Goal: Task Accomplishment & Management: Use online tool/utility

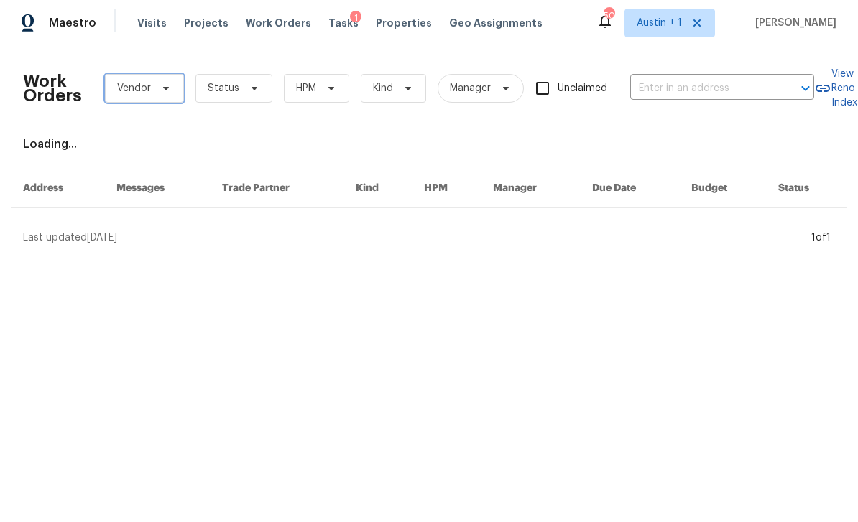
click at [170, 92] on icon at bounding box center [165, 88] width 11 height 11
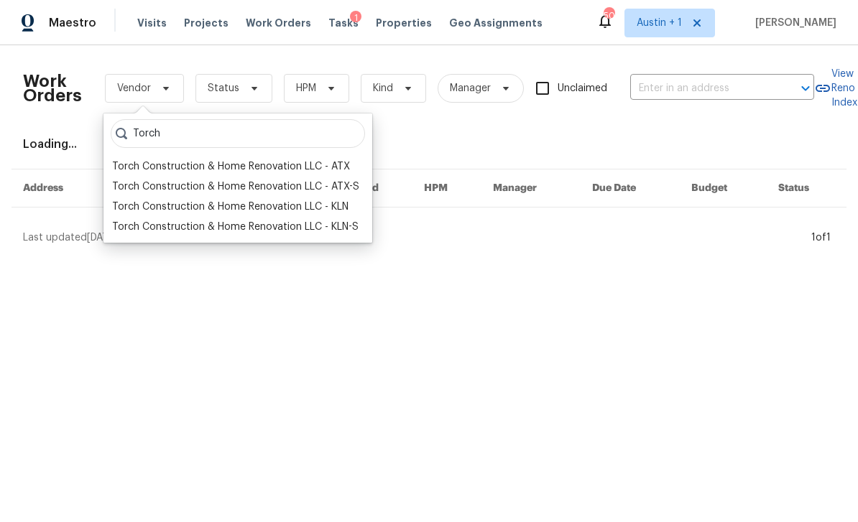
type input "Torch"
click at [296, 210] on div "Torch Construction & Home Renovation LLC - KLN" at bounding box center [230, 207] width 236 height 14
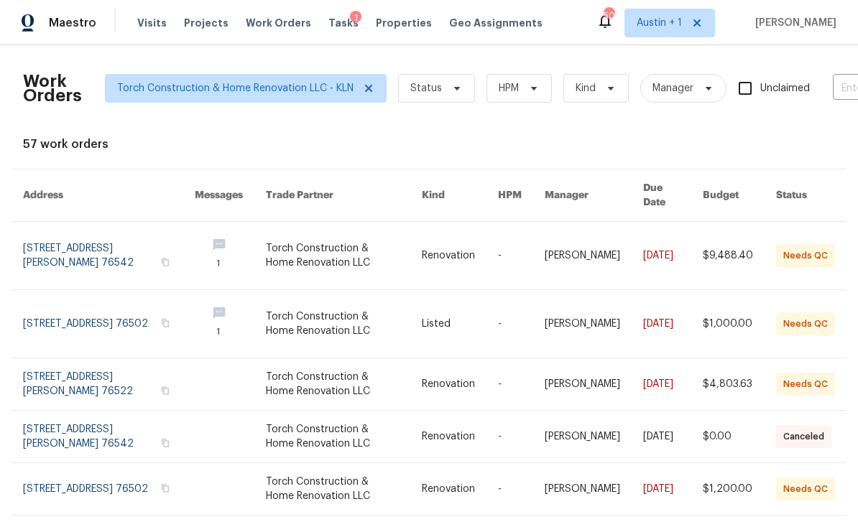
click at [722, 244] on link at bounding box center [739, 256] width 73 height 68
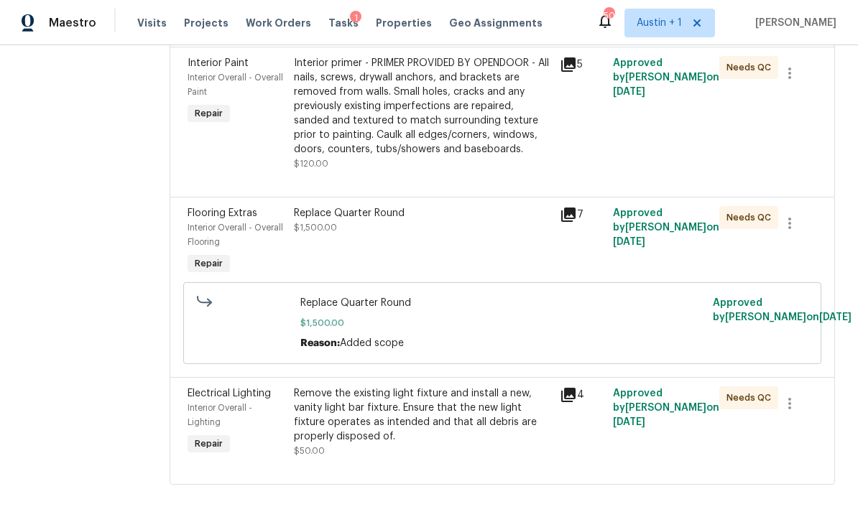
scroll to position [1480, 0]
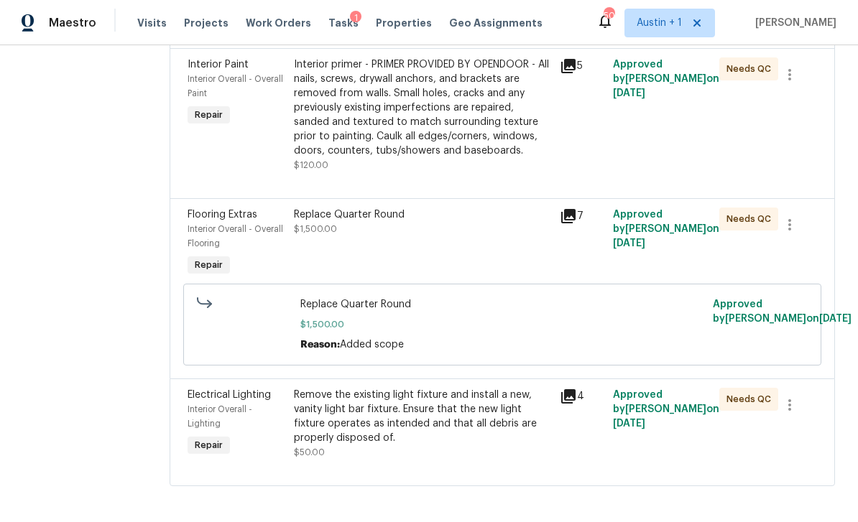
click at [480, 445] on div "Remove the existing light fixture and install a new, vanity light bar fixture. …" at bounding box center [422, 416] width 257 height 57
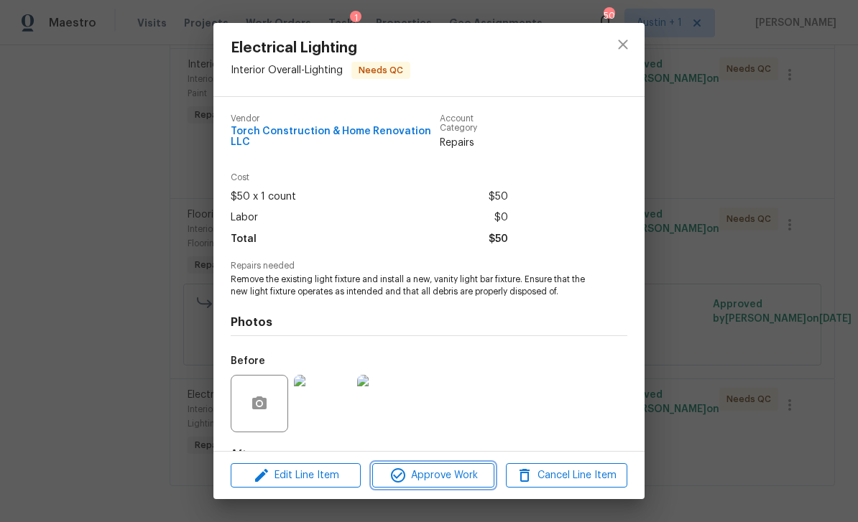
click at [447, 481] on span "Approve Work" at bounding box center [432, 476] width 113 height 18
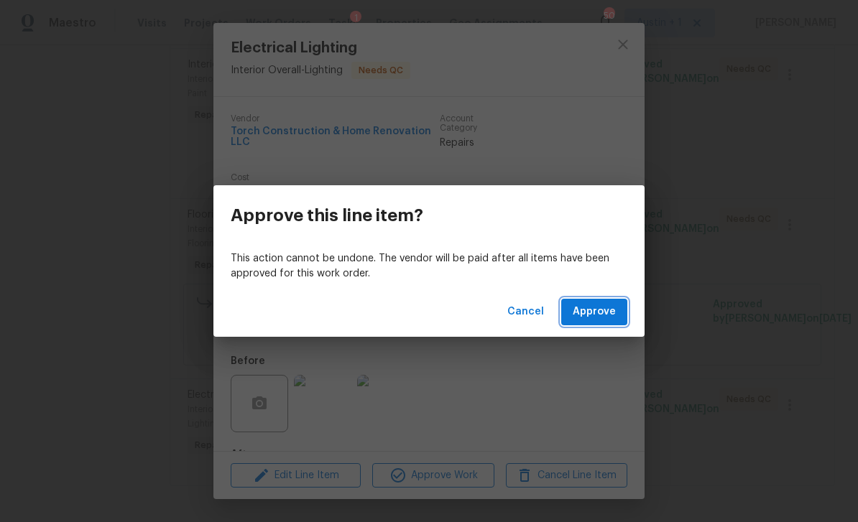
click at [595, 317] on span "Approve" at bounding box center [593, 312] width 43 height 18
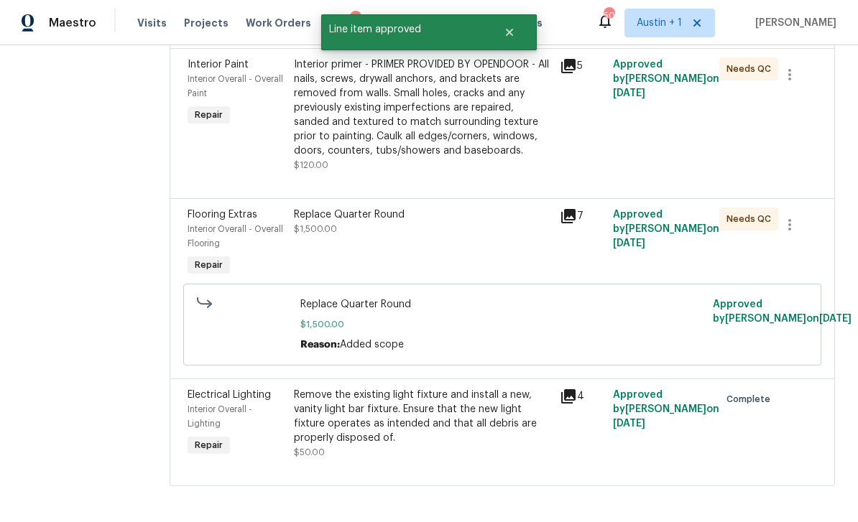
click at [502, 236] on div "Replace Quarter Round $1,500.00" at bounding box center [422, 222] width 257 height 29
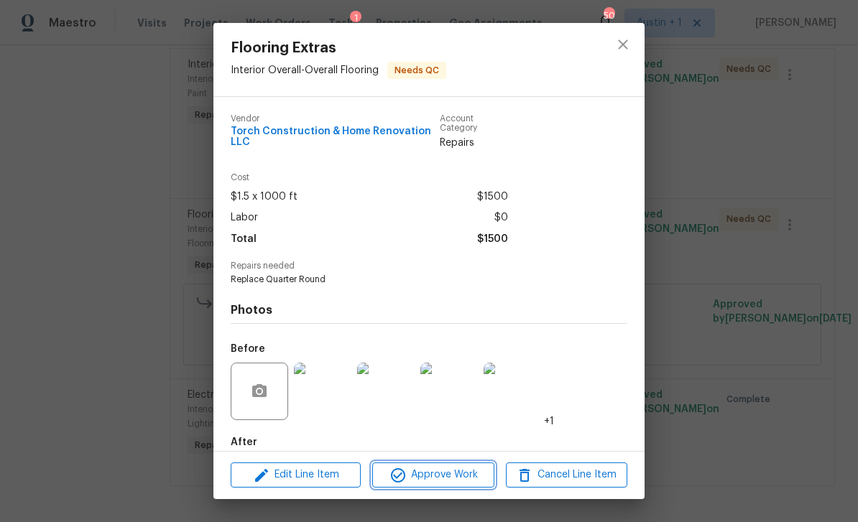
click at [447, 481] on span "Approve Work" at bounding box center [432, 475] width 113 height 18
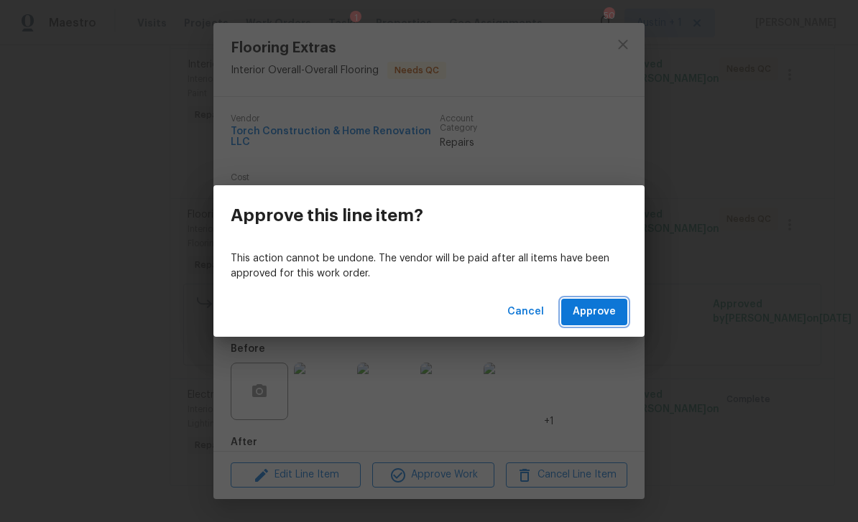
click at [601, 316] on span "Approve" at bounding box center [593, 312] width 43 height 18
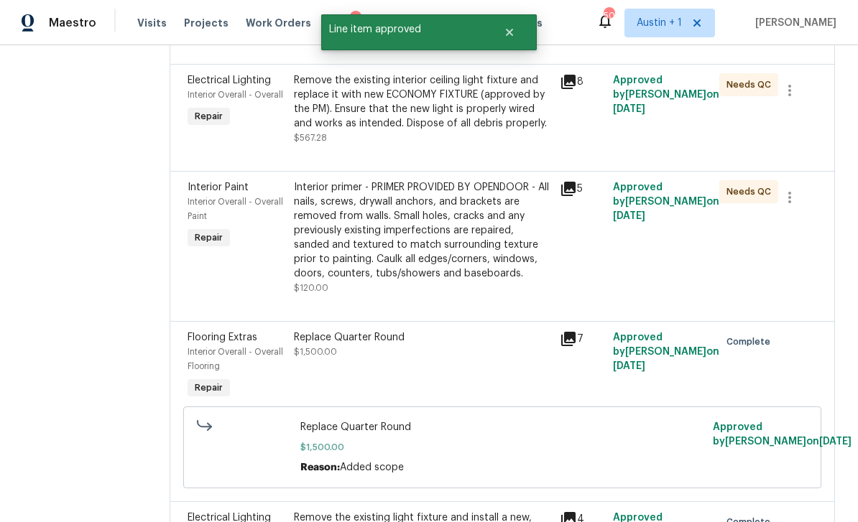
scroll to position [1353, 0]
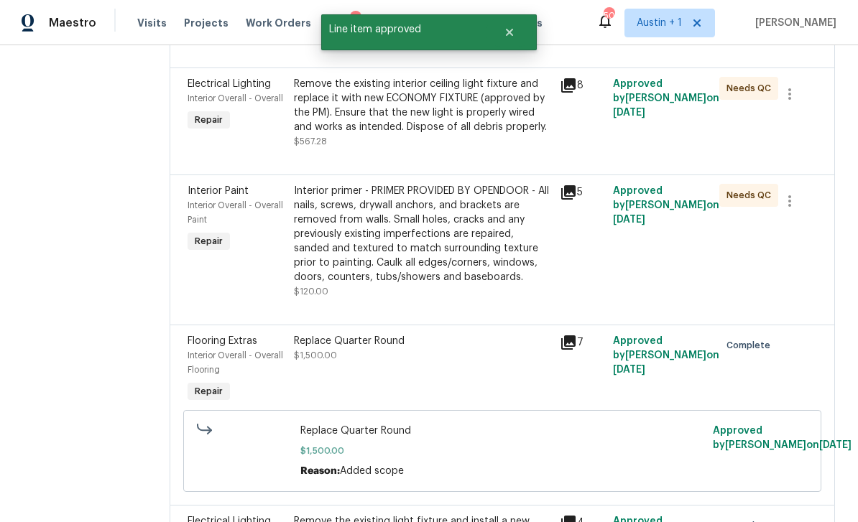
click at [481, 284] on div "Interior primer - PRIMER PROVIDED BY OPENDOOR - All nails, screws, drywall anch…" at bounding box center [422, 234] width 257 height 101
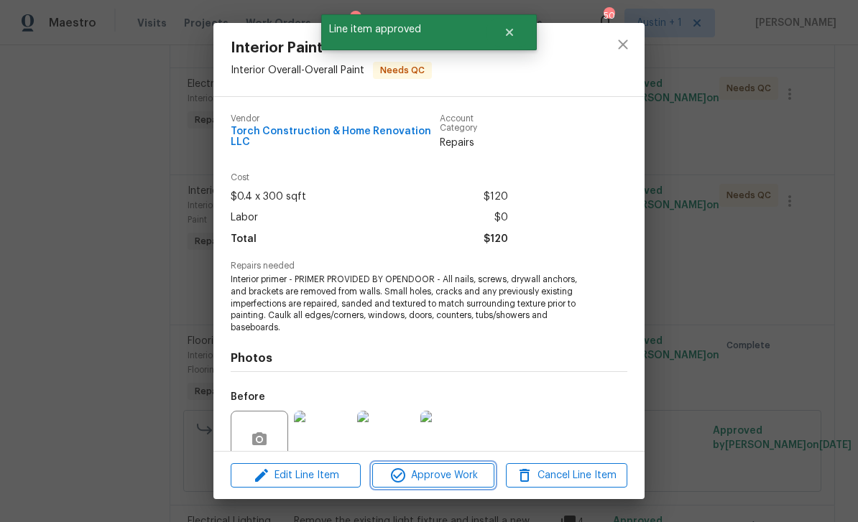
click at [446, 478] on span "Approve Work" at bounding box center [432, 476] width 113 height 18
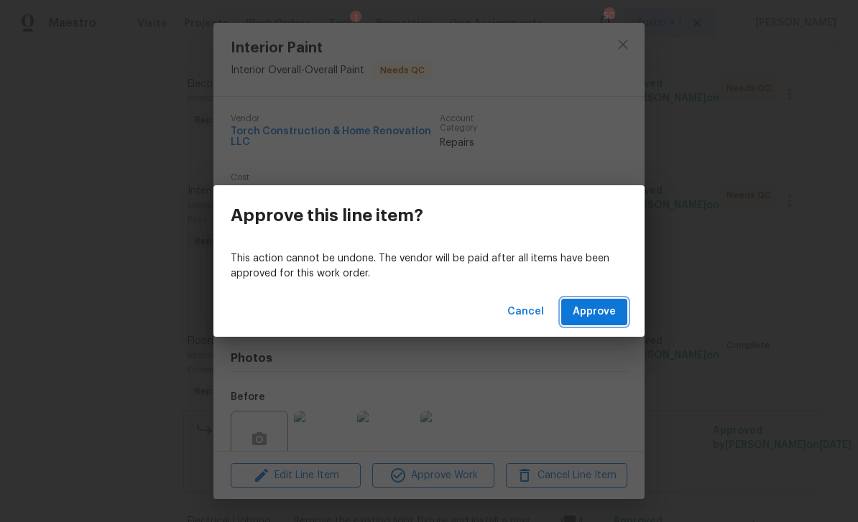
click at [611, 309] on span "Approve" at bounding box center [593, 312] width 43 height 18
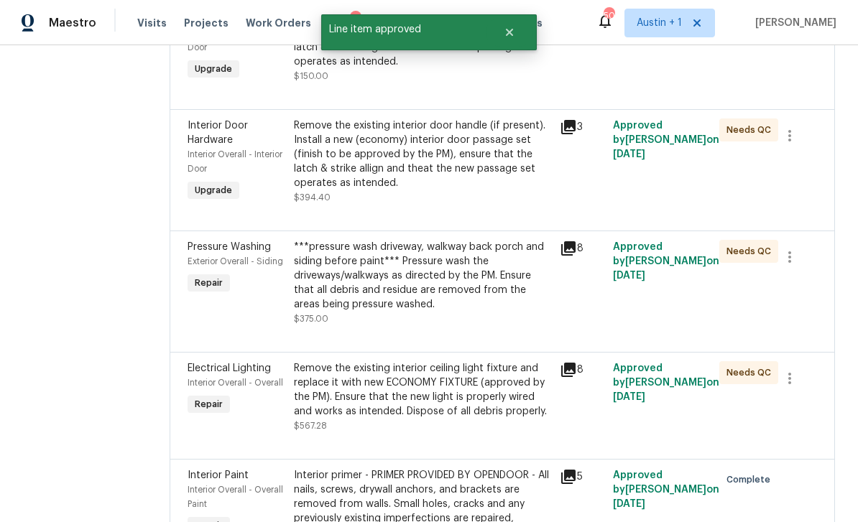
scroll to position [1072, 0]
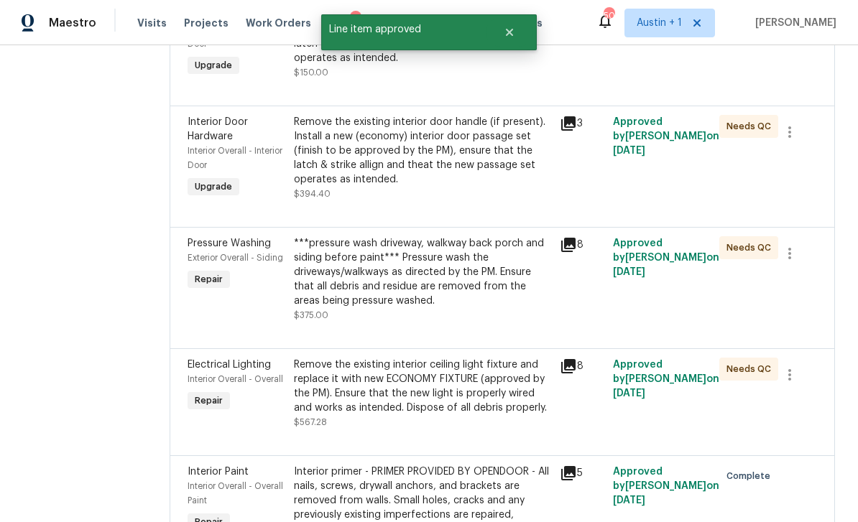
click at [460, 415] on div "Remove the existing interior ceiling light fixture and replace it with new ECON…" at bounding box center [422, 386] width 257 height 57
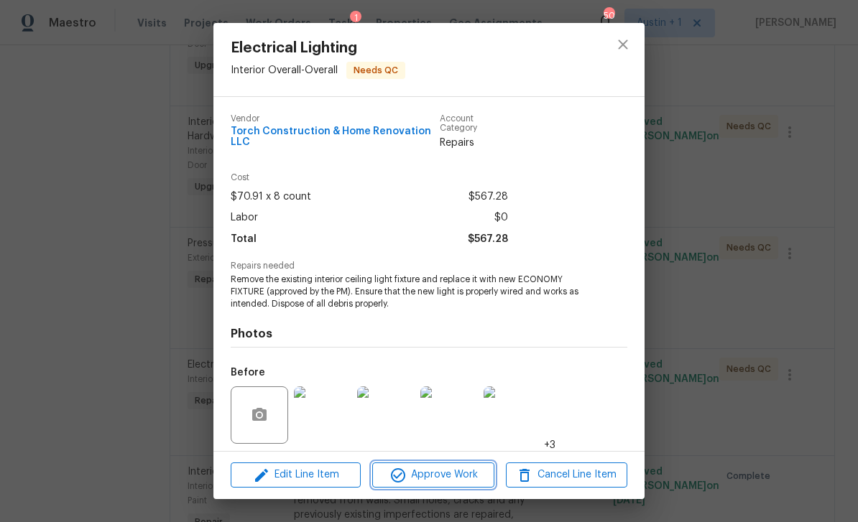
click at [451, 471] on span "Approve Work" at bounding box center [432, 475] width 113 height 18
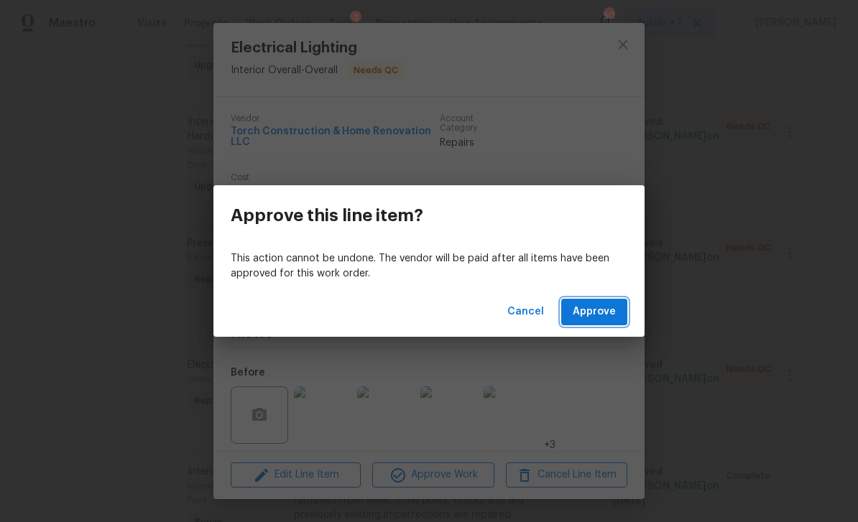
click at [603, 315] on span "Approve" at bounding box center [593, 312] width 43 height 18
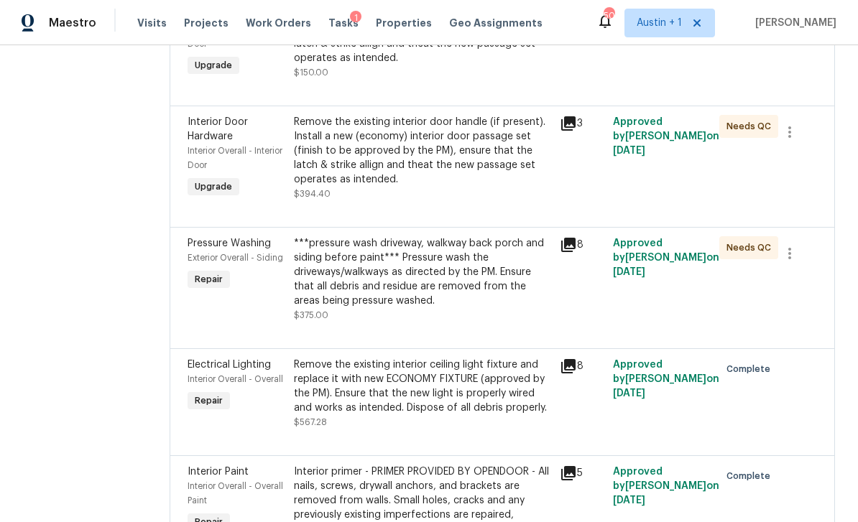
click at [488, 308] on div "***pressure wash driveway, walkway back porch and siding before paint*** Pressu…" at bounding box center [422, 272] width 257 height 72
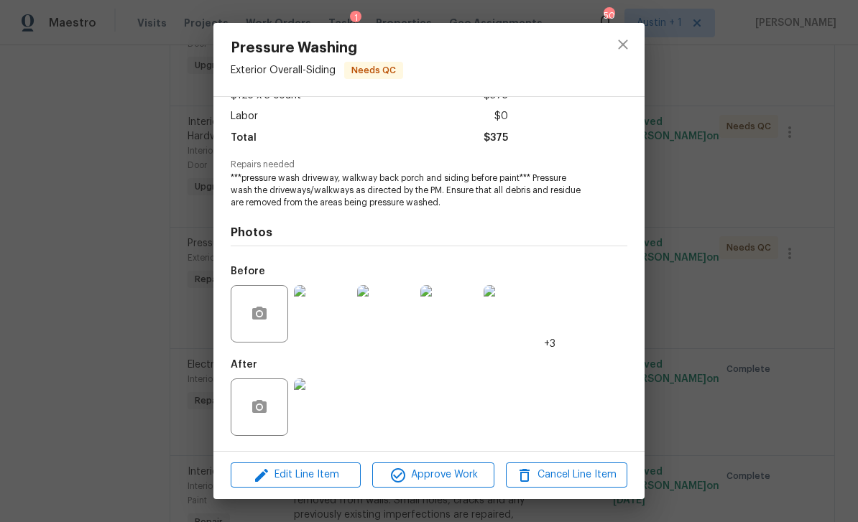
scroll to position [105, 0]
click at [431, 475] on span "Approve Work" at bounding box center [432, 475] width 113 height 18
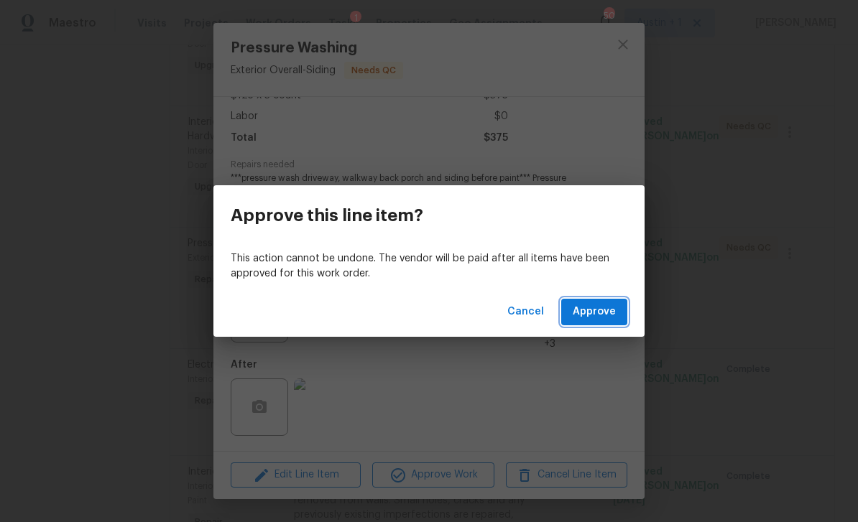
click at [606, 315] on span "Approve" at bounding box center [593, 312] width 43 height 18
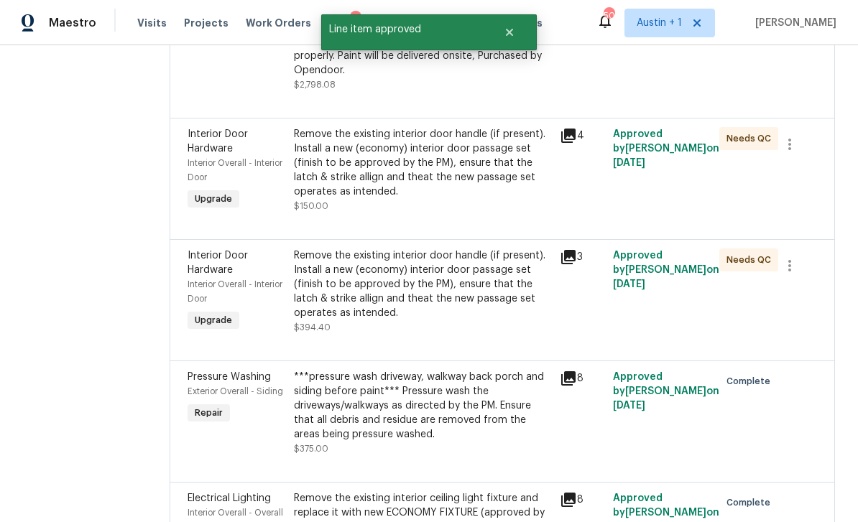
scroll to position [928, 0]
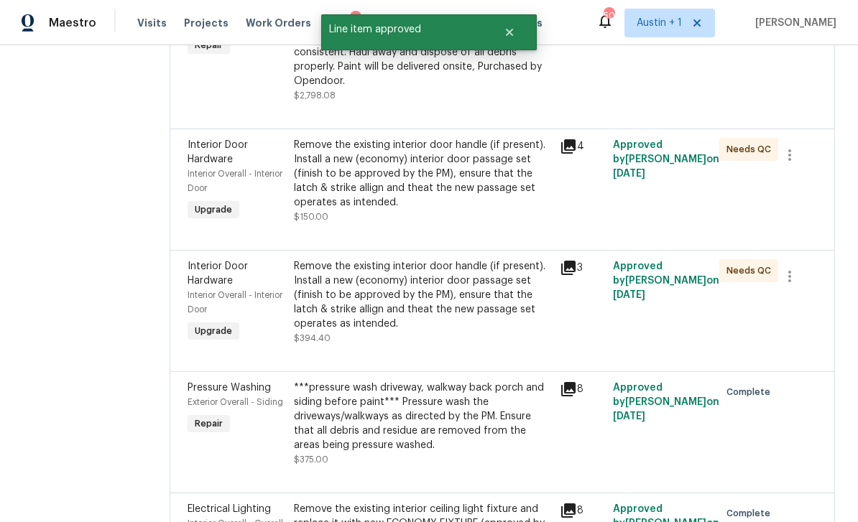
click at [479, 317] on div "Remove the existing interior door handle (if present). Install a new (economy) …" at bounding box center [422, 295] width 257 height 72
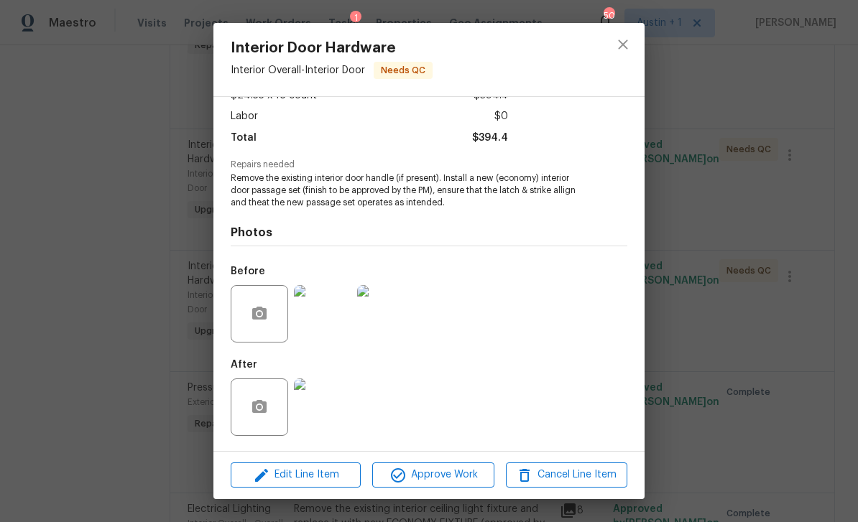
scroll to position [105, 0]
click at [436, 474] on span "Approve Work" at bounding box center [432, 475] width 113 height 18
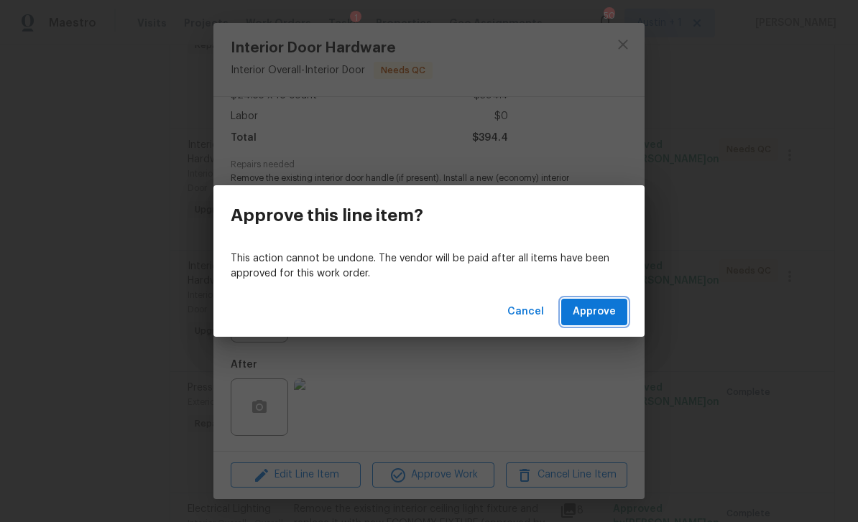
click at [607, 310] on span "Approve" at bounding box center [593, 312] width 43 height 18
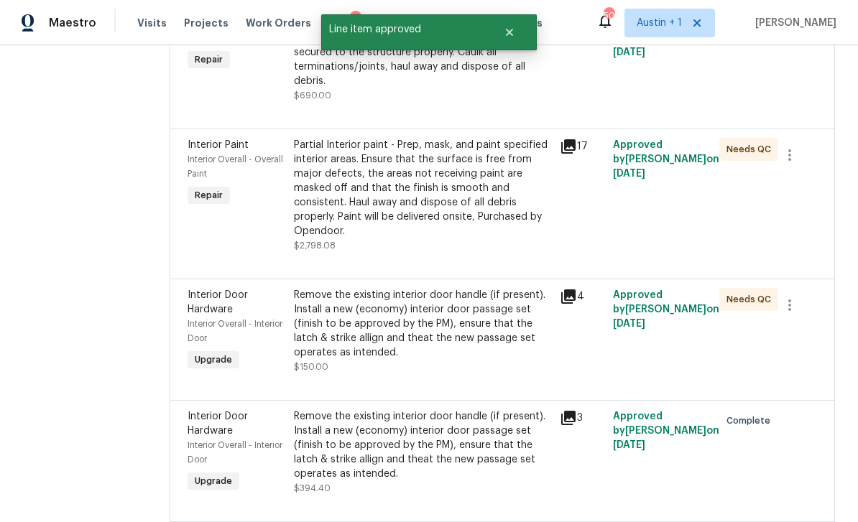
scroll to position [783, 0]
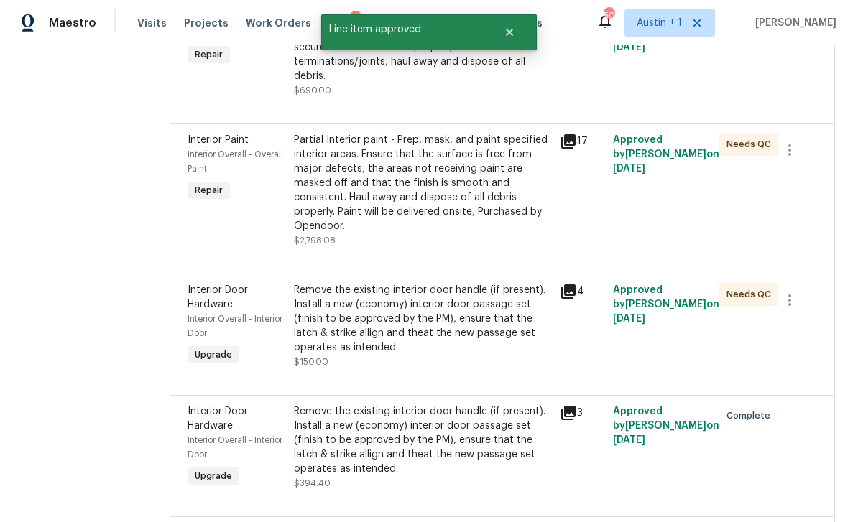
click at [493, 351] on div "Remove the existing interior door handle (if present). Install a new (economy) …" at bounding box center [422, 319] width 257 height 72
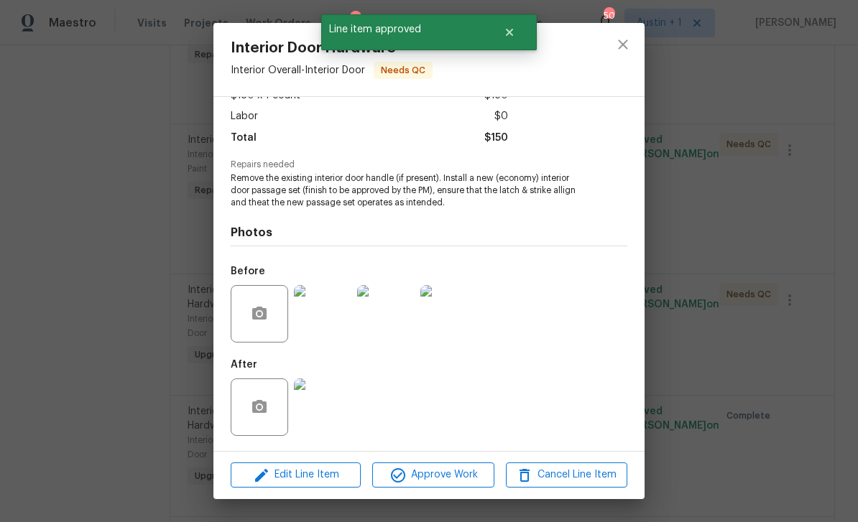
scroll to position [105, 0]
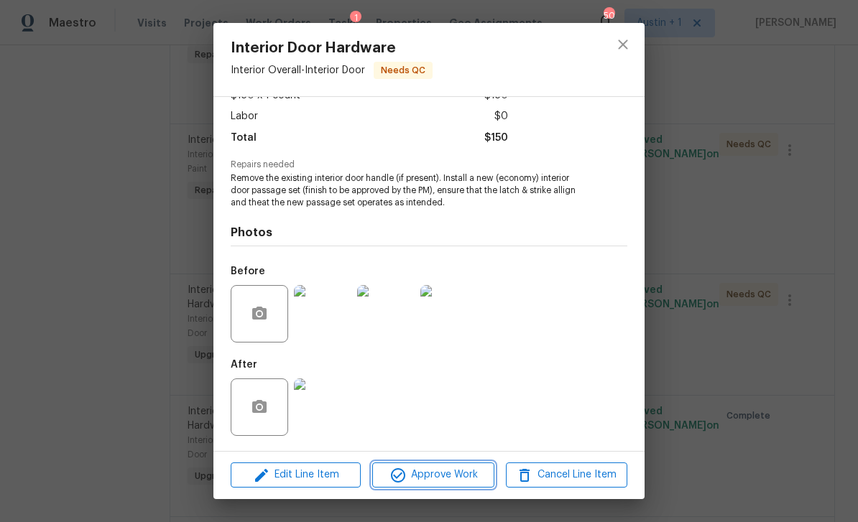
click at [450, 473] on span "Approve Work" at bounding box center [432, 475] width 113 height 18
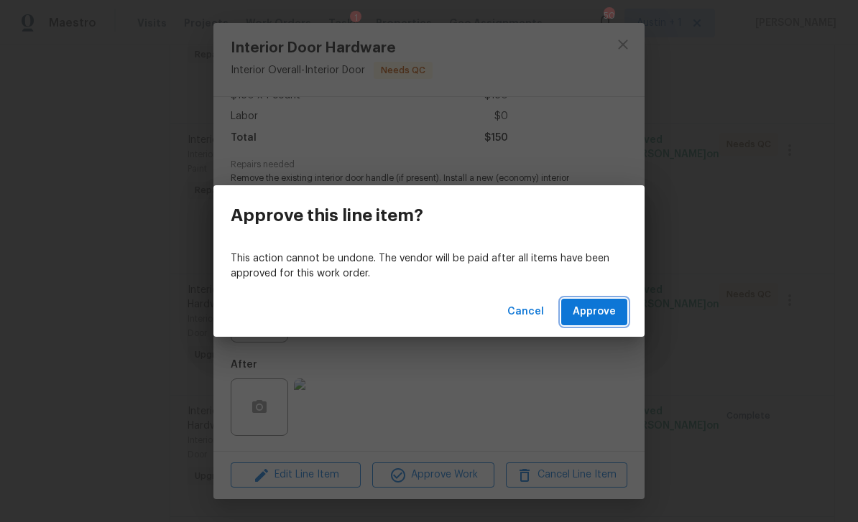
click at [608, 314] on span "Approve" at bounding box center [593, 312] width 43 height 18
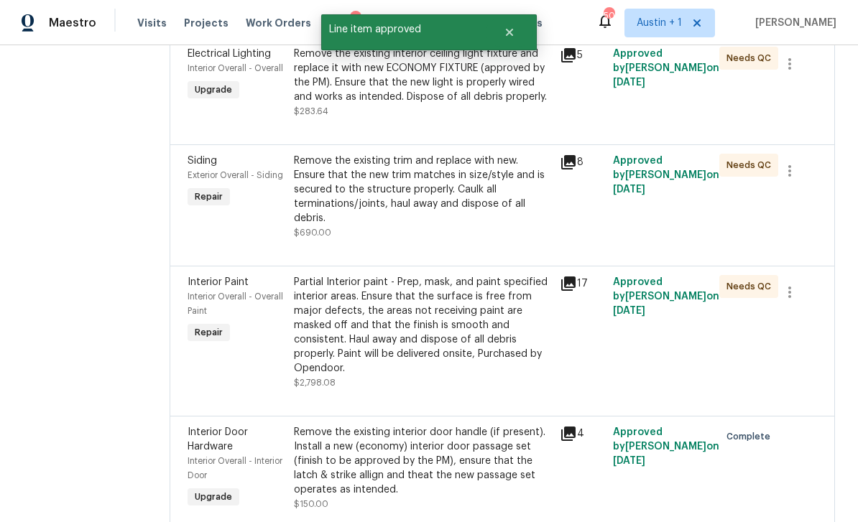
scroll to position [631, 0]
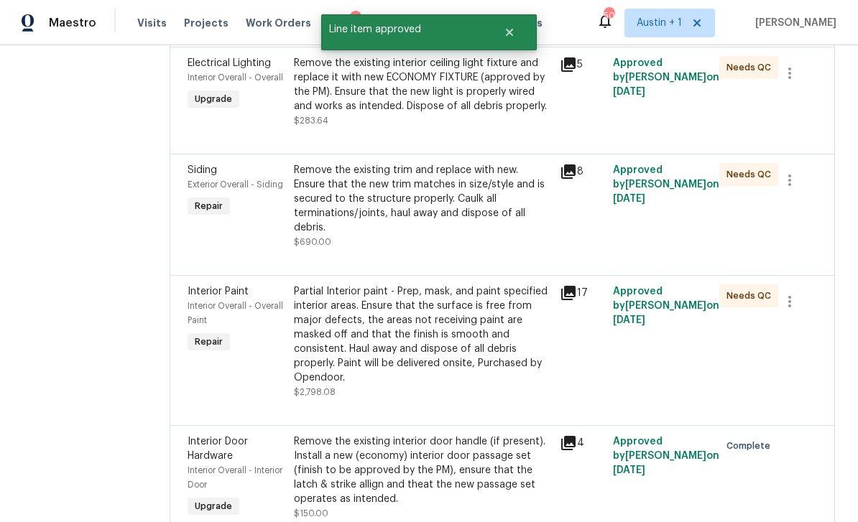
click at [467, 356] on div "Partial Interior paint - Prep, mask, and paint specified interior areas. Ensure…" at bounding box center [422, 334] width 257 height 101
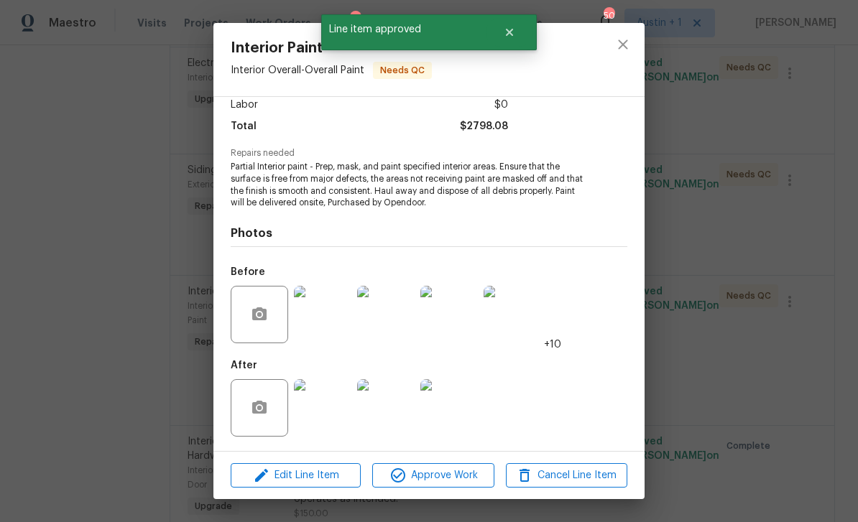
scroll to position [116, 0]
click at [452, 473] on span "Approve Work" at bounding box center [432, 476] width 113 height 18
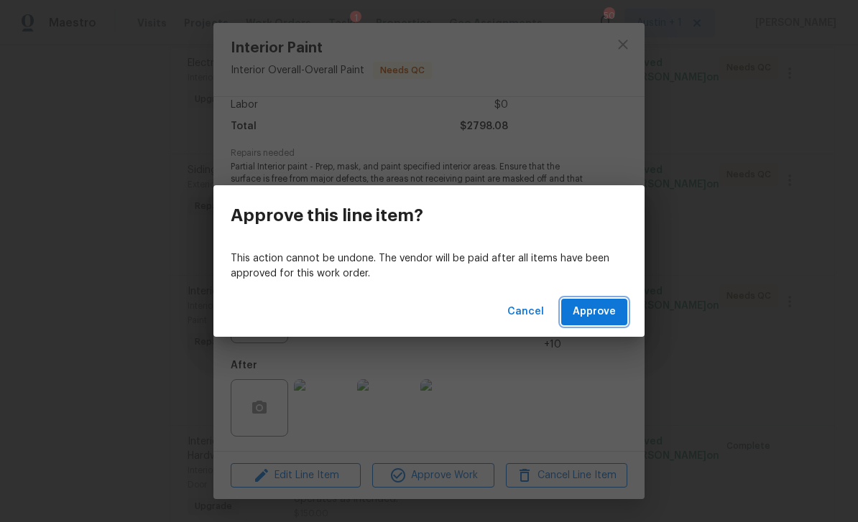
click at [591, 320] on span "Approve" at bounding box center [593, 312] width 43 height 18
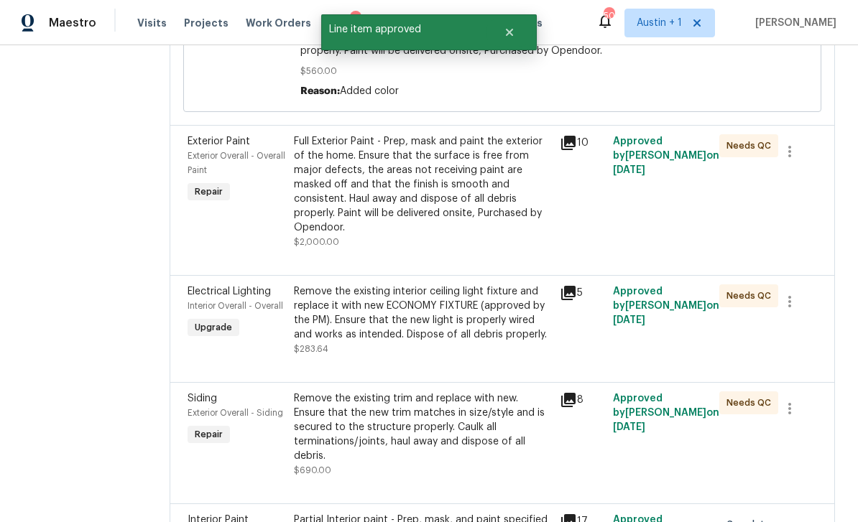
scroll to position [473, 0]
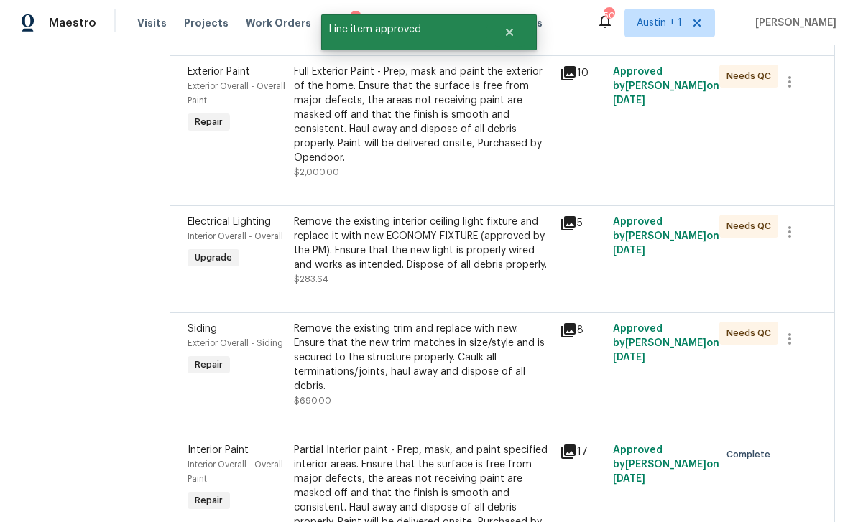
click at [450, 377] on div "Remove the existing trim and replace with new. Ensure that the new trim matches…" at bounding box center [422, 358] width 257 height 72
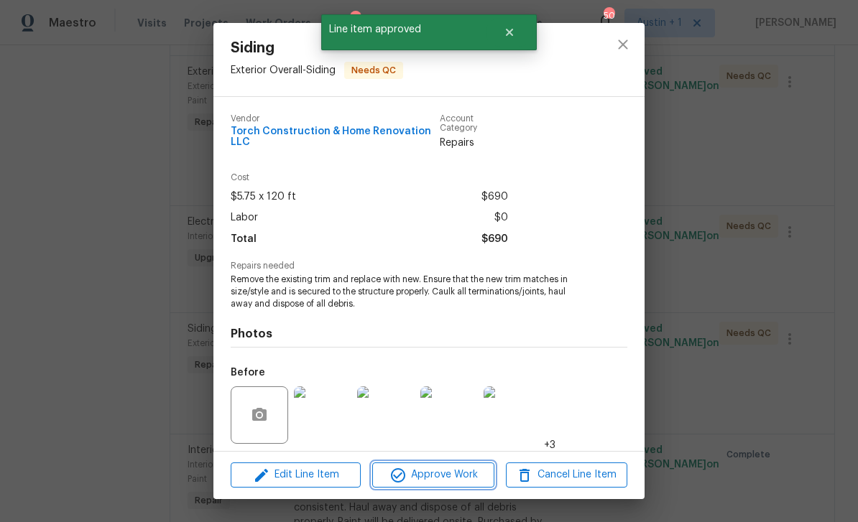
click at [443, 476] on span "Approve Work" at bounding box center [432, 475] width 113 height 18
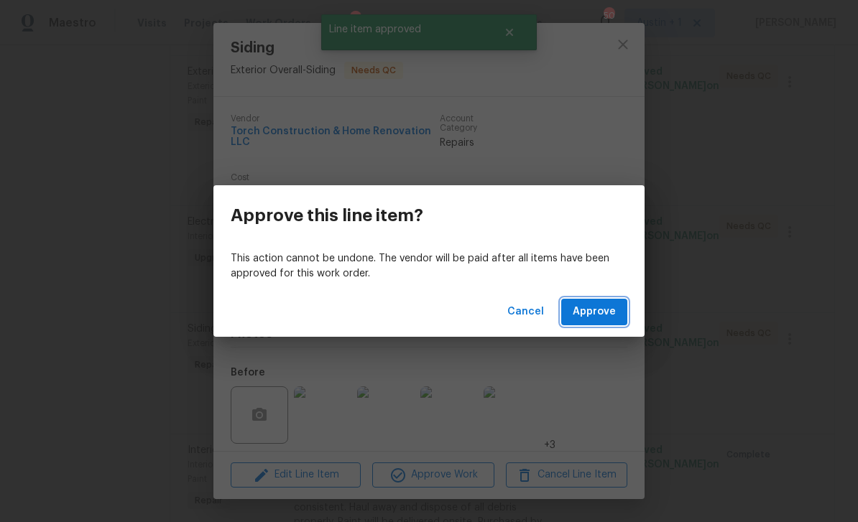
click at [603, 312] on span "Approve" at bounding box center [593, 312] width 43 height 18
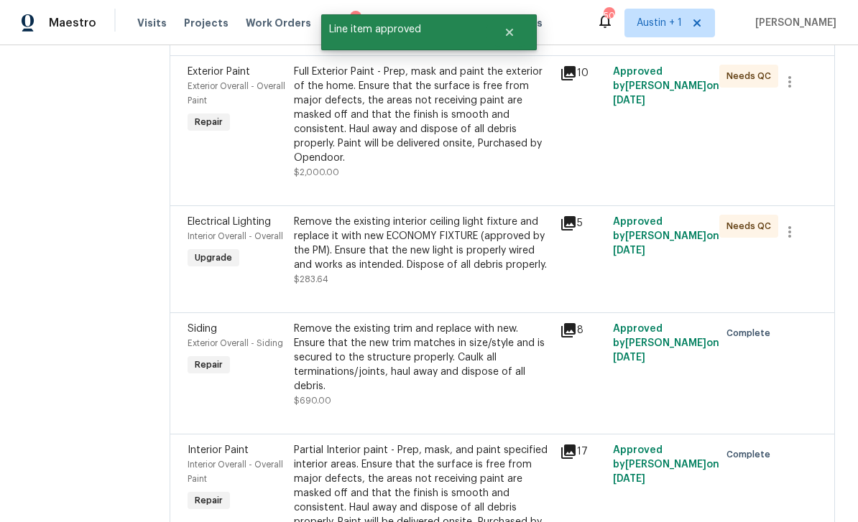
click at [486, 263] on div "Remove the existing interior ceiling light fixture and replace it with new ECON…" at bounding box center [422, 243] width 257 height 57
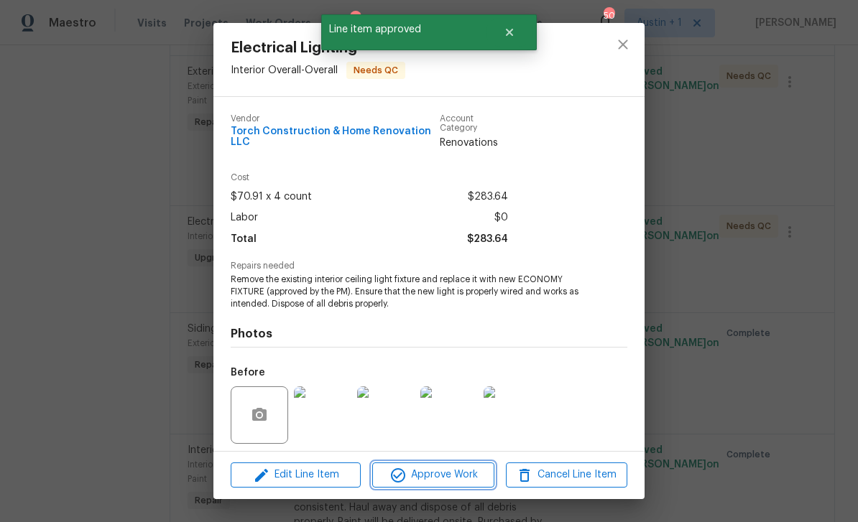
click at [441, 478] on span "Approve Work" at bounding box center [432, 475] width 113 height 18
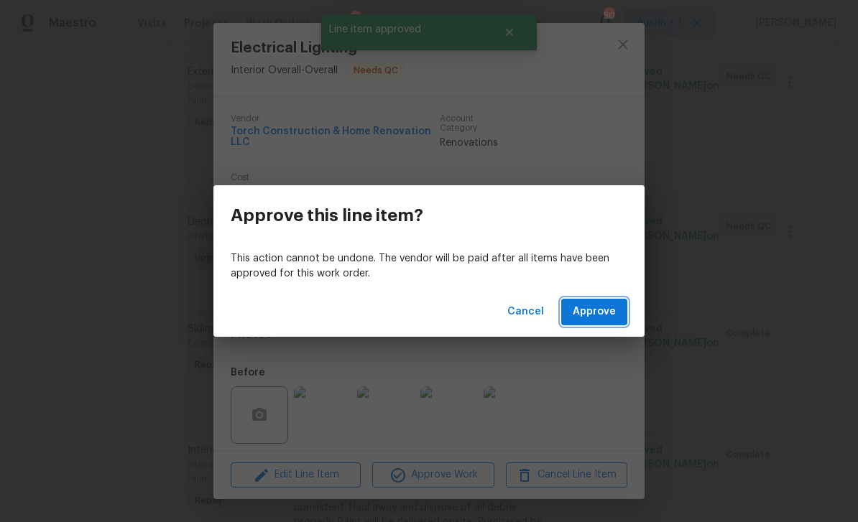
click at [604, 317] on span "Approve" at bounding box center [593, 312] width 43 height 18
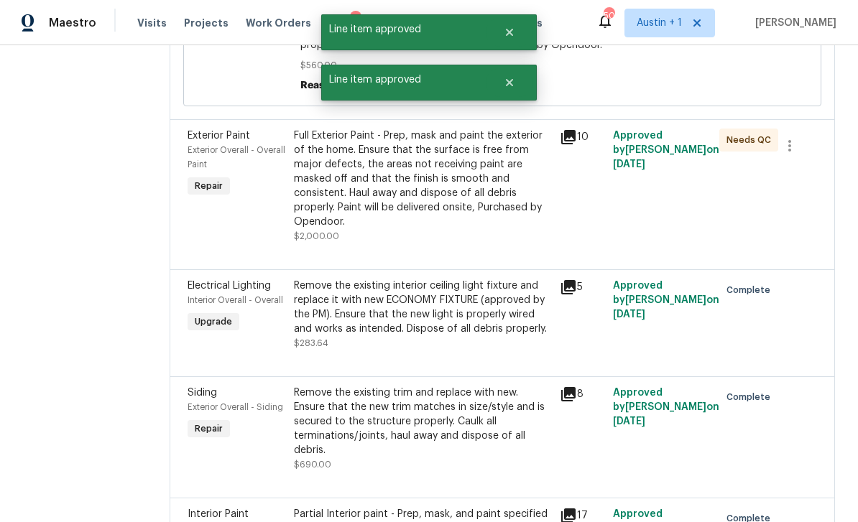
scroll to position [368, 0]
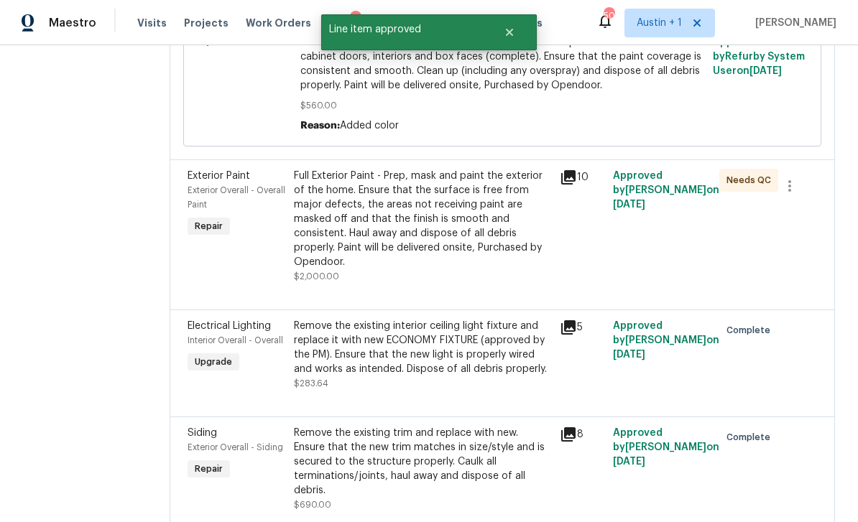
click at [480, 218] on div "Full Exterior Paint - Prep, mask and paint the exterior of the home. Ensure tha…" at bounding box center [422, 219] width 257 height 101
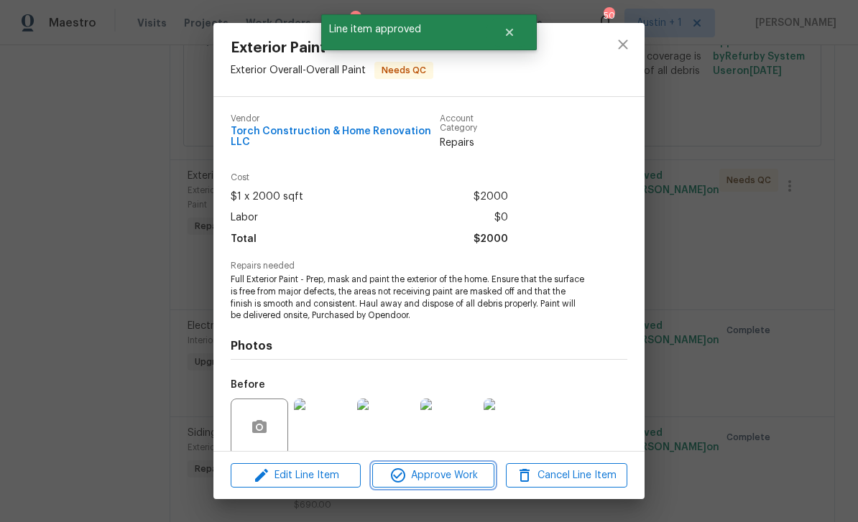
click at [446, 479] on span "Approve Work" at bounding box center [432, 476] width 113 height 18
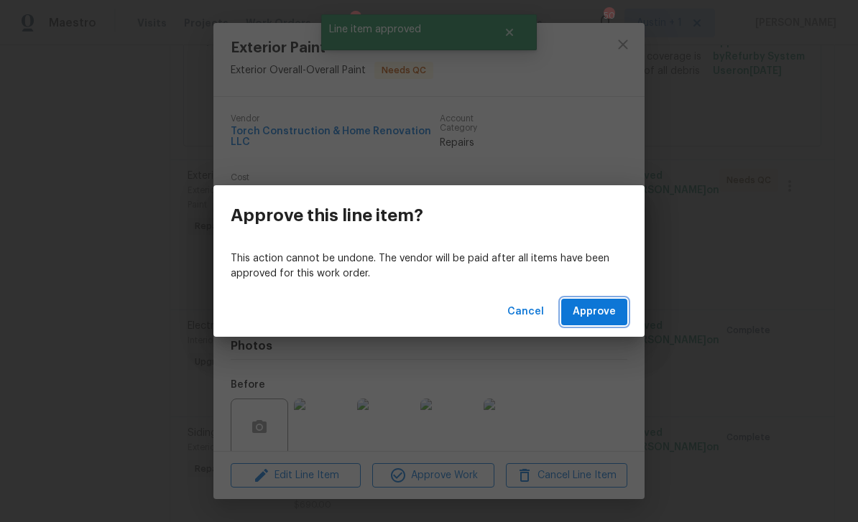
click at [599, 310] on span "Approve" at bounding box center [593, 312] width 43 height 18
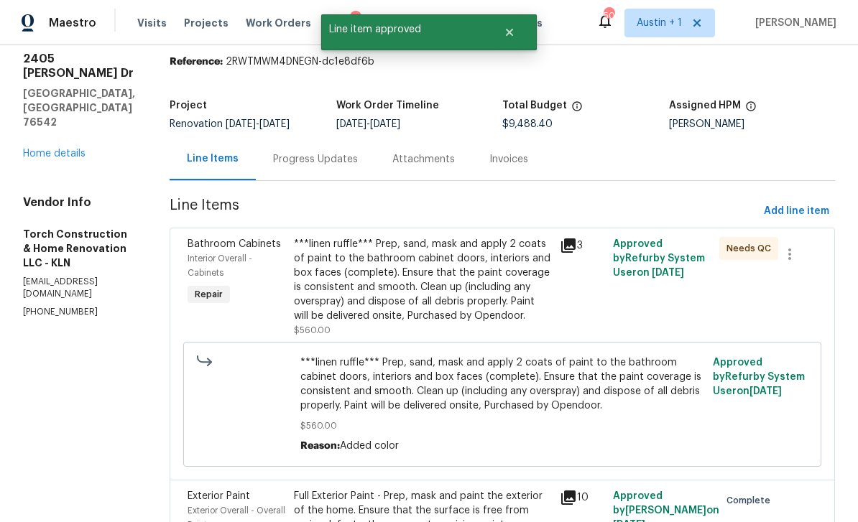
scroll to position [50, 0]
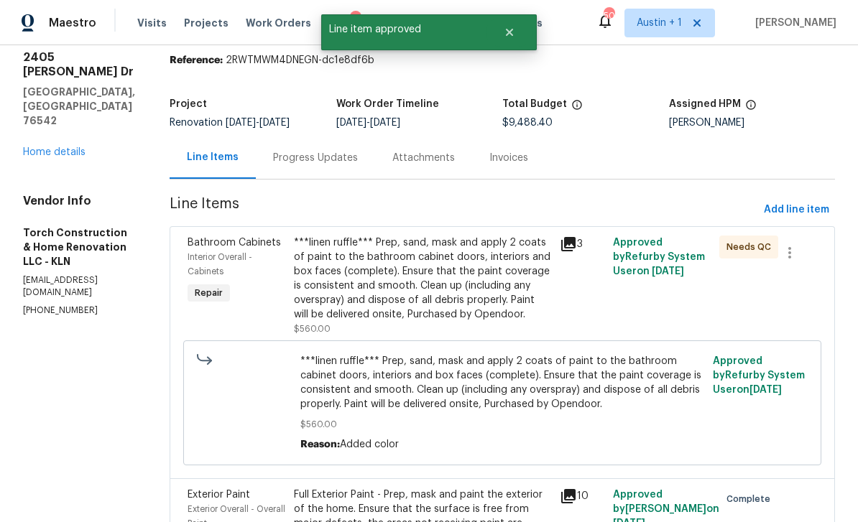
click at [465, 295] on div "***linen ruffle*** Prep, sand, mask and apply 2 coats of paint to the bathroom …" at bounding box center [422, 279] width 257 height 86
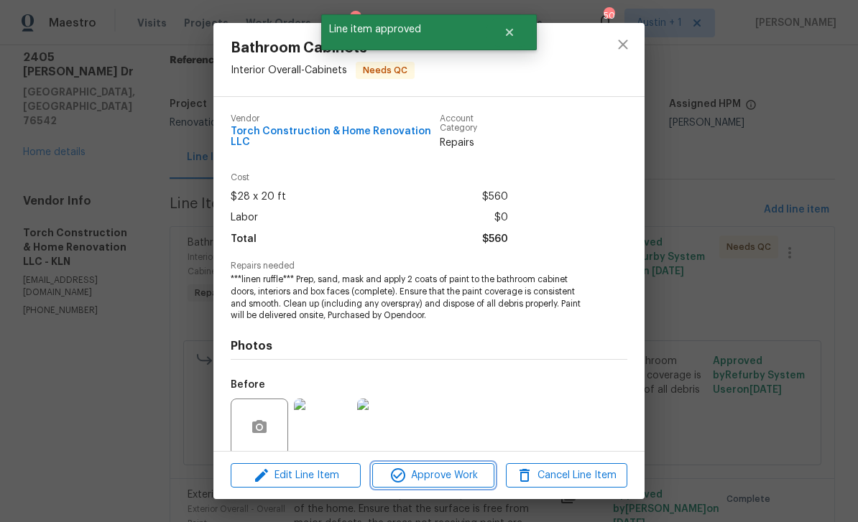
click at [447, 473] on span "Approve Work" at bounding box center [432, 476] width 113 height 18
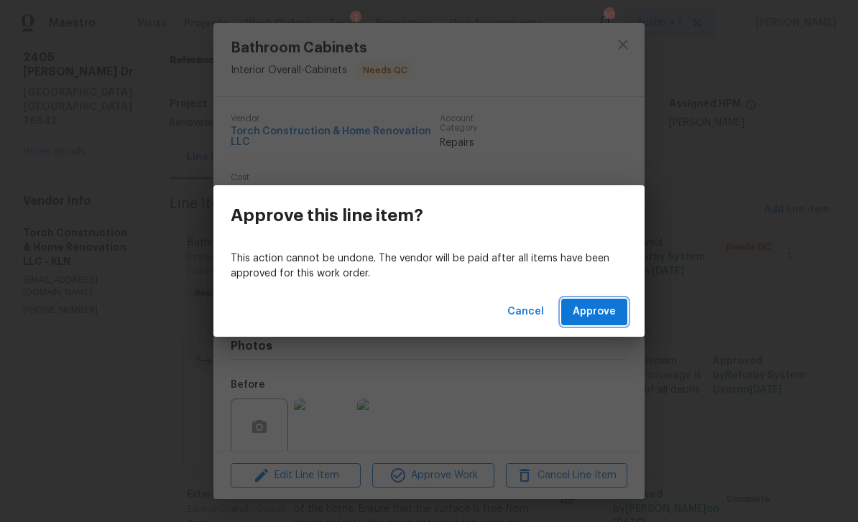
click at [595, 311] on span "Approve" at bounding box center [593, 312] width 43 height 18
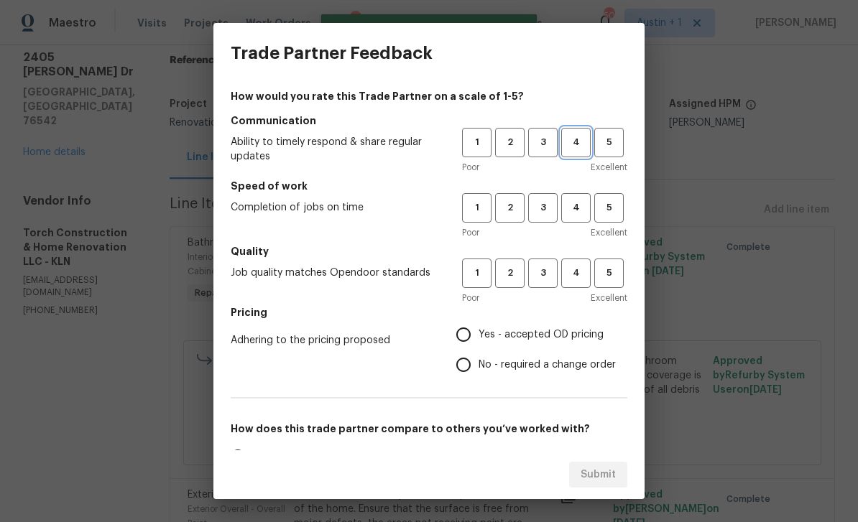
click at [575, 144] on span "4" at bounding box center [575, 142] width 27 height 17
click at [578, 215] on span "4" at bounding box center [575, 208] width 27 height 17
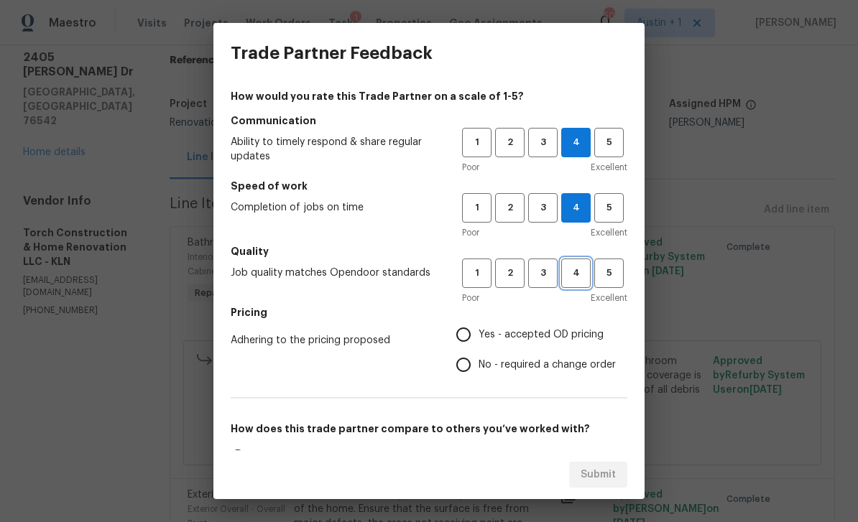
click at [578, 279] on span "4" at bounding box center [575, 273] width 27 height 17
click at [565, 335] on span "Yes - accepted OD pricing" at bounding box center [540, 335] width 125 height 15
click at [478, 335] on input "Yes - accepted OD pricing" at bounding box center [463, 335] width 30 height 30
radio input "true"
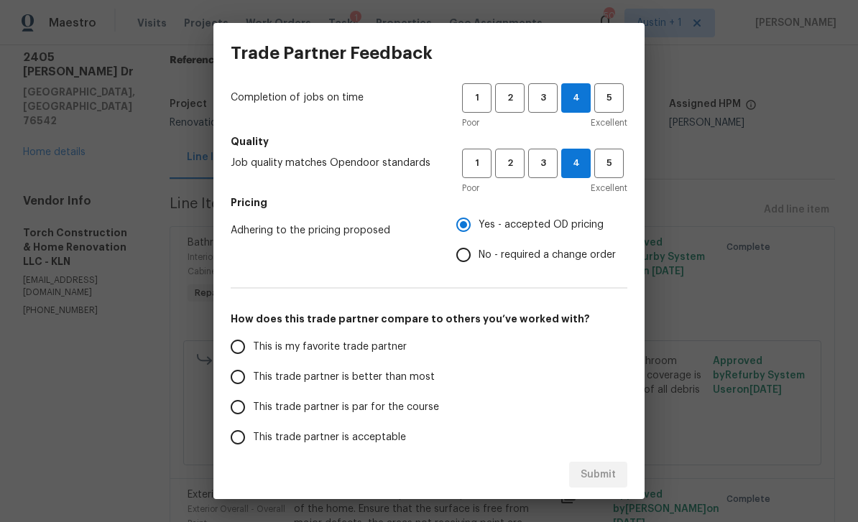
scroll to position [125, 0]
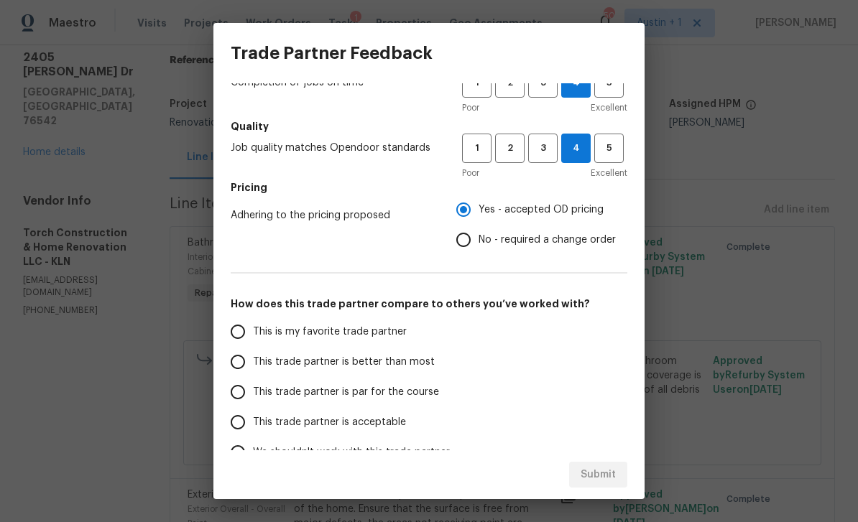
click at [444, 365] on label "This trade partner is better than most" at bounding box center [336, 362] width 227 height 30
click at [253, 365] on input "This trade partner is better than most" at bounding box center [238, 362] width 30 height 30
click at [596, 471] on span "Submit" at bounding box center [597, 475] width 35 height 18
radio input "true"
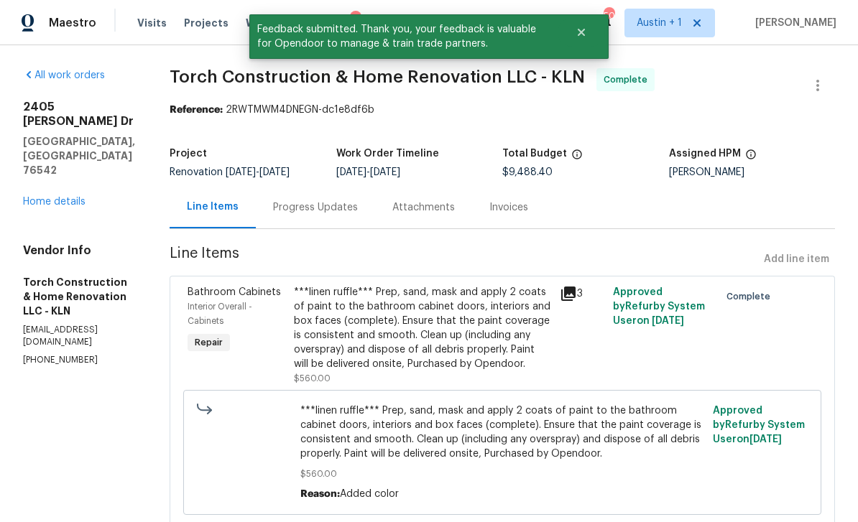
scroll to position [0, 0]
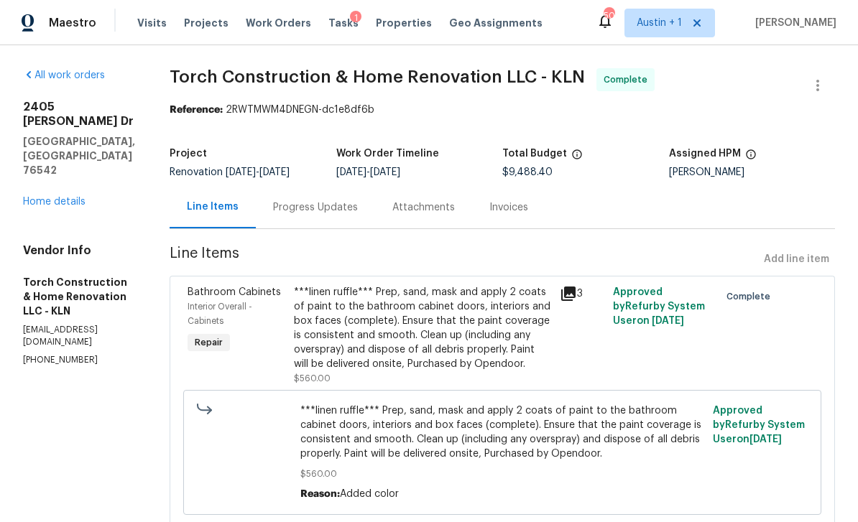
click at [266, 24] on span "Work Orders" at bounding box center [278, 23] width 65 height 14
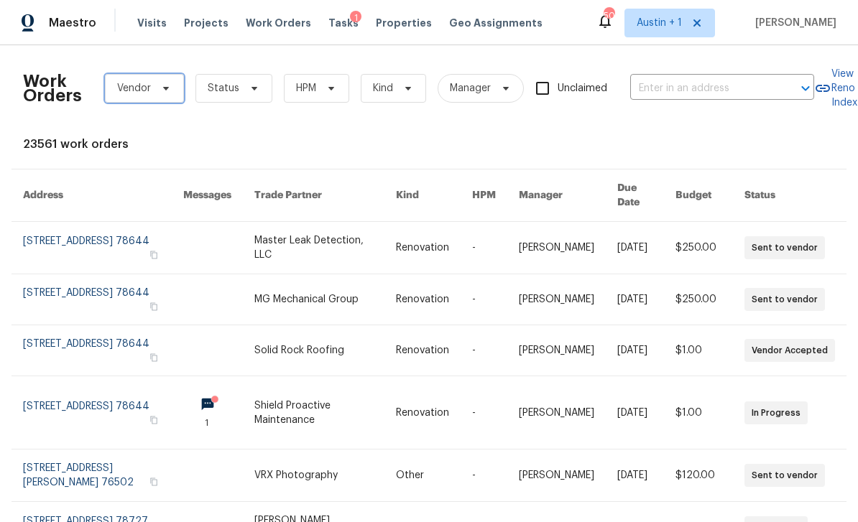
click at [166, 98] on span "Vendor" at bounding box center [144, 88] width 79 height 29
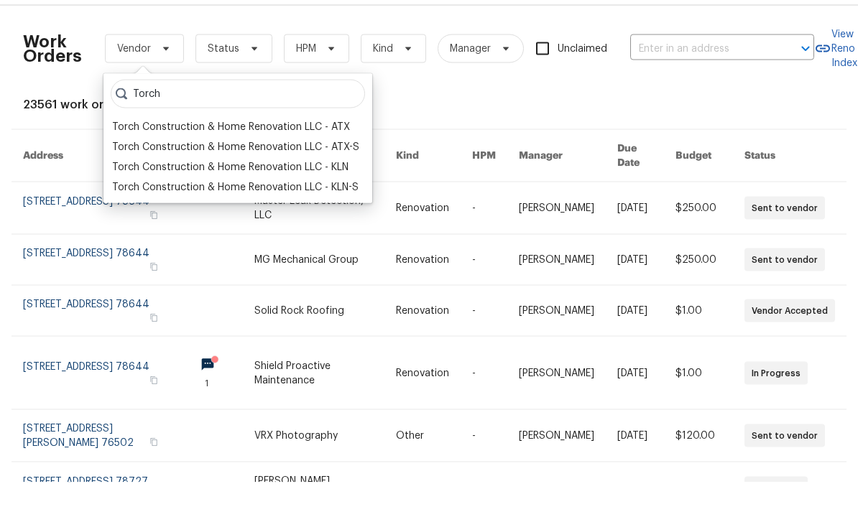
type input "Torch"
click at [340, 200] on div "Torch Construction & Home Renovation LLC - KLN" at bounding box center [230, 207] width 236 height 14
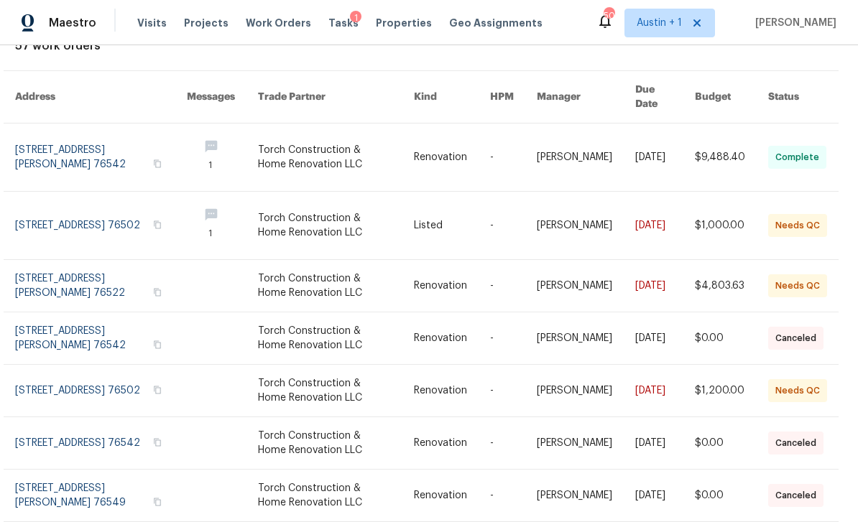
scroll to position [93, 9]
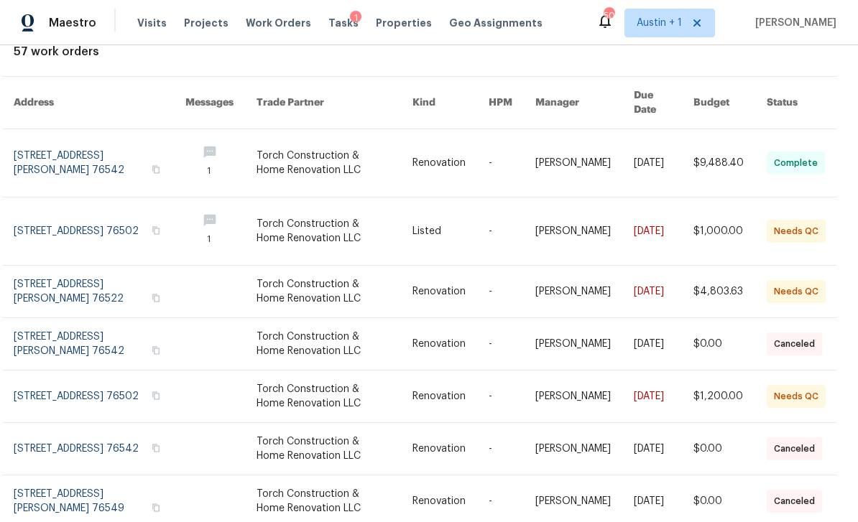
click at [739, 198] on link at bounding box center [729, 232] width 73 height 68
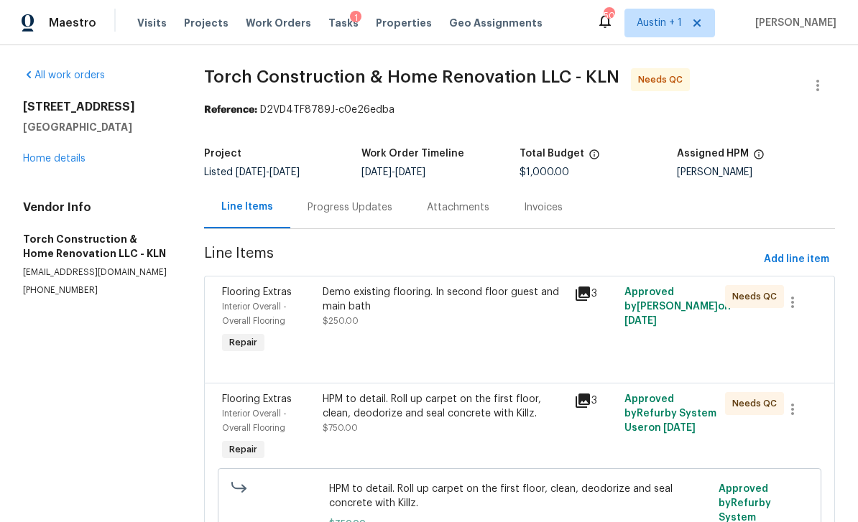
click at [505, 312] on div "Demo existing flooring. In second floor guest and main bath" at bounding box center [444, 299] width 243 height 29
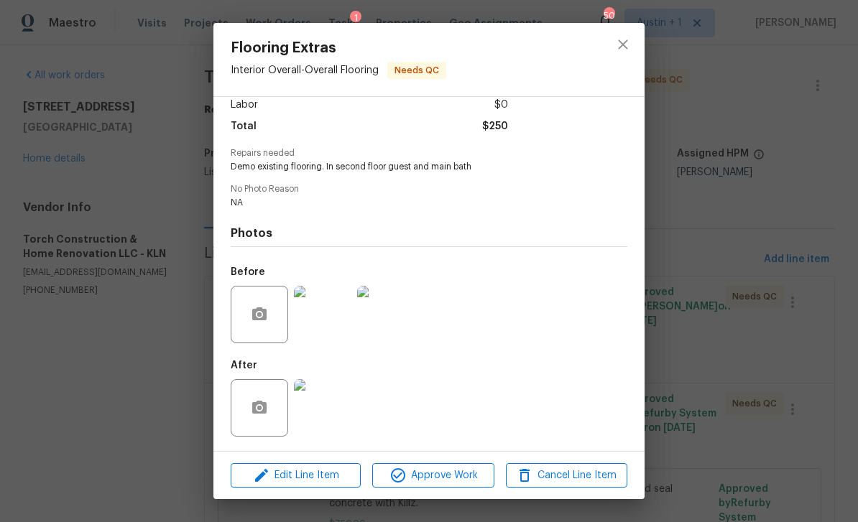
scroll to position [118, 0]
click at [444, 481] on span "Approve Work" at bounding box center [432, 476] width 113 height 18
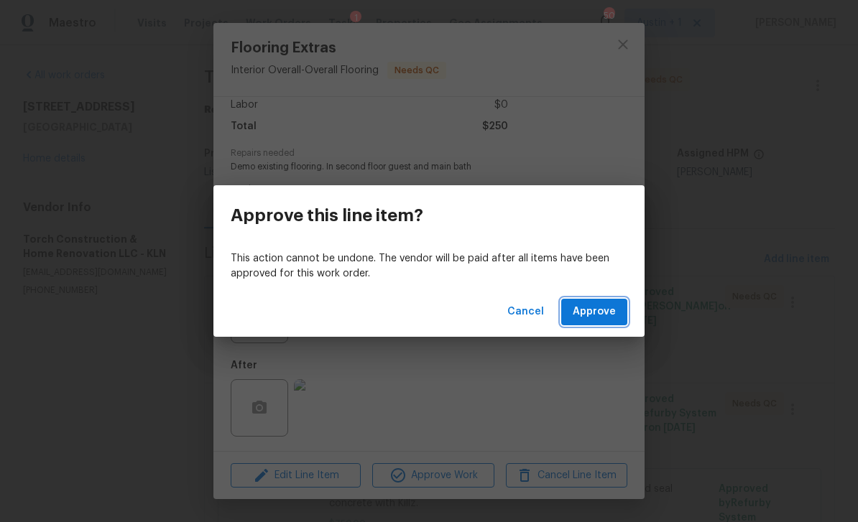
click at [606, 322] on button "Approve" at bounding box center [594, 312] width 66 height 27
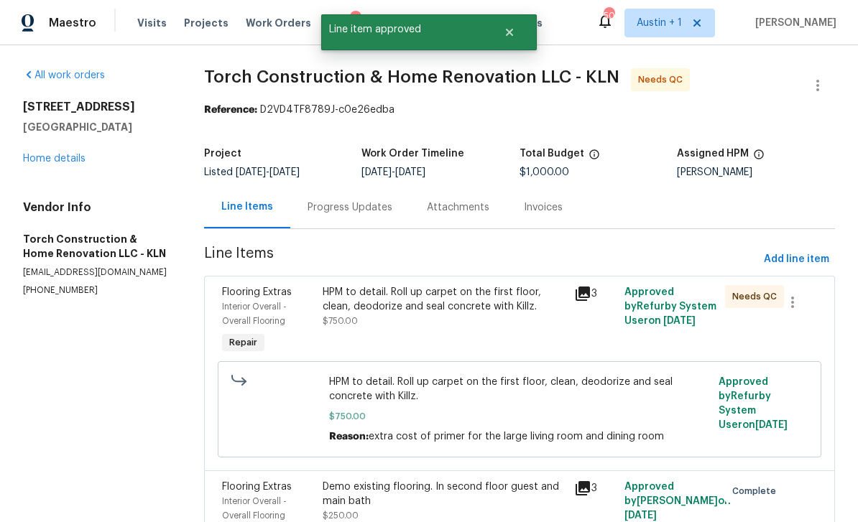
click at [481, 308] on div "HPM to detail. Roll up carpet on the first floor, clean, deodorize and seal con…" at bounding box center [444, 299] width 243 height 29
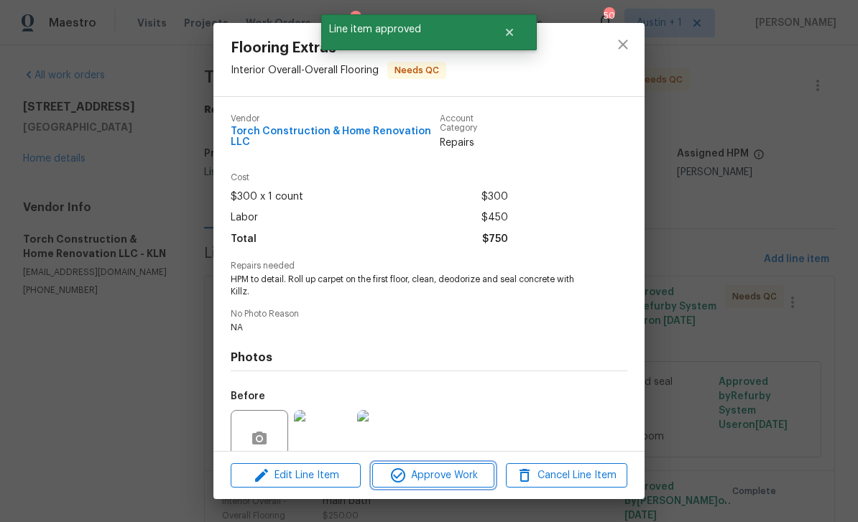
click at [455, 474] on span "Approve Work" at bounding box center [432, 476] width 113 height 18
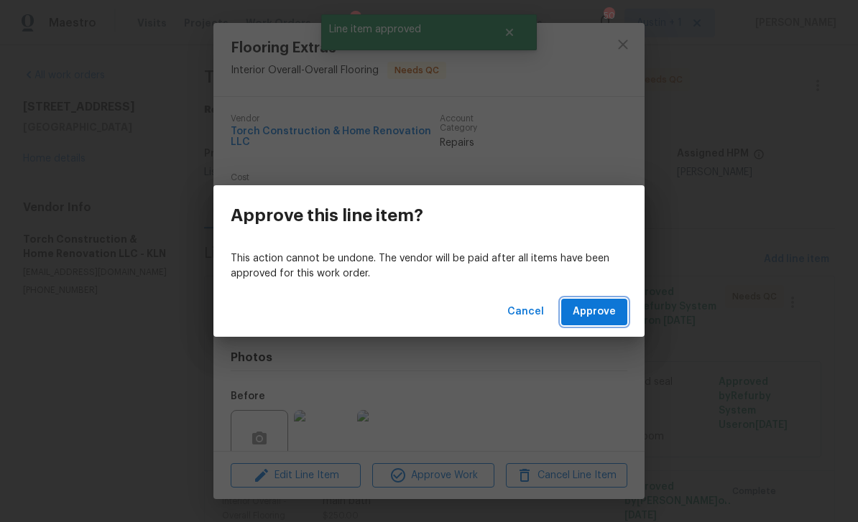
click at [607, 317] on span "Approve" at bounding box center [593, 312] width 43 height 18
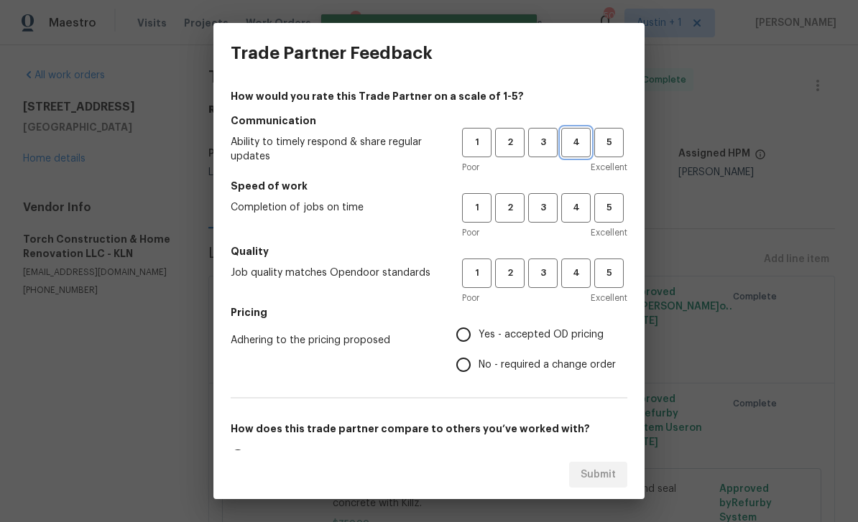
click at [574, 142] on span "4" at bounding box center [575, 142] width 27 height 17
click at [576, 210] on span "4" at bounding box center [575, 208] width 27 height 17
click at [573, 274] on span "4" at bounding box center [575, 273] width 27 height 17
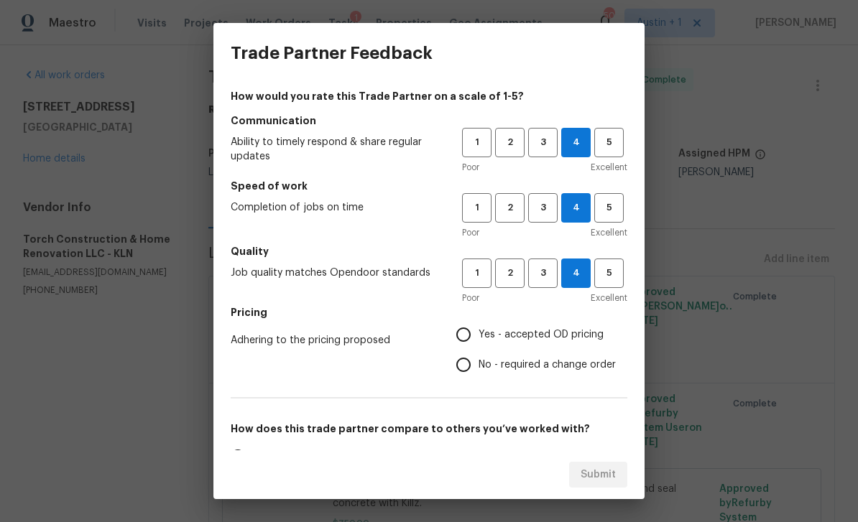
click at [565, 335] on span "Yes - accepted OD pricing" at bounding box center [540, 335] width 125 height 15
click at [478, 335] on input "Yes - accepted OD pricing" at bounding box center [463, 335] width 30 height 30
radio input "true"
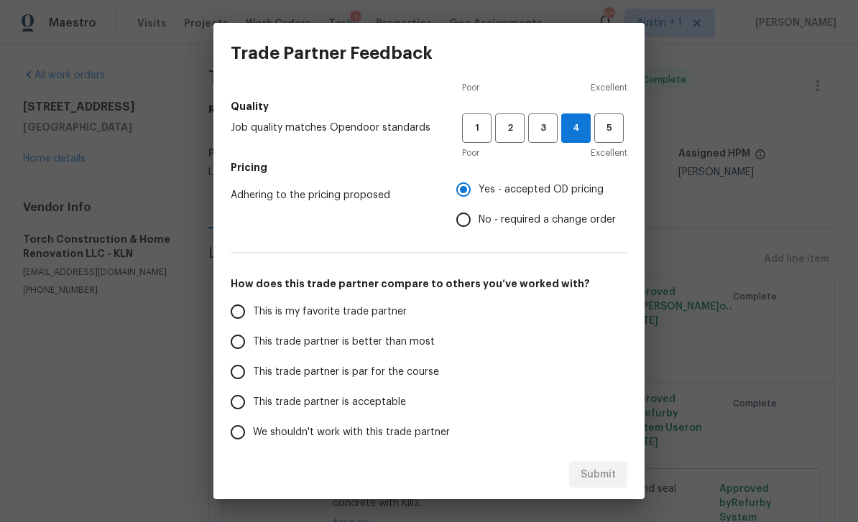
scroll to position [146, 0]
click at [422, 345] on span "This trade partner is better than most" at bounding box center [344, 341] width 182 height 15
click at [253, 345] on input "This trade partner is better than most" at bounding box center [238, 341] width 30 height 30
click at [599, 472] on span "Submit" at bounding box center [597, 475] width 35 height 18
radio input "true"
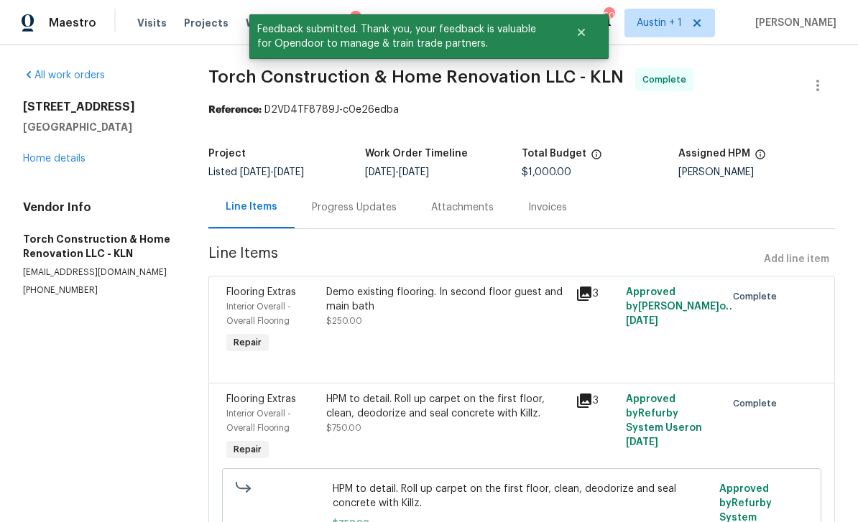
scroll to position [0, 0]
click at [246, 11] on div "Visits Projects Work Orders Tasks 1 Properties Geo Assignments" at bounding box center [348, 23] width 422 height 29
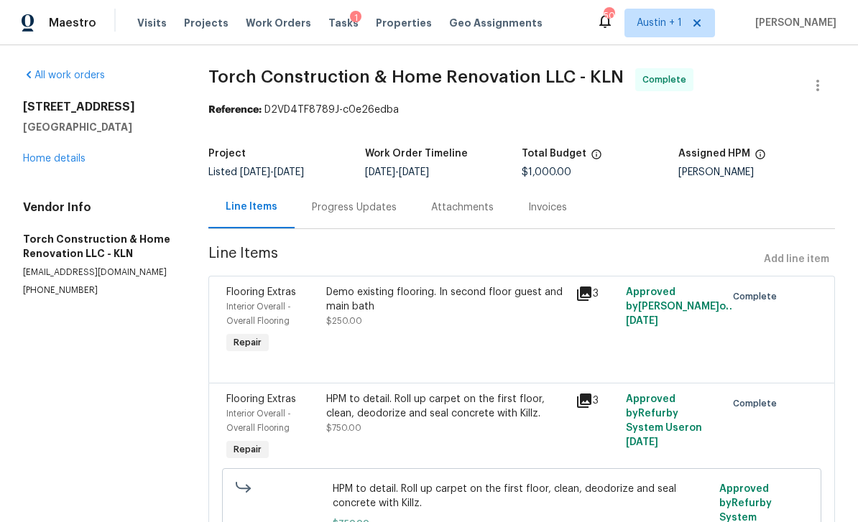
click at [246, 24] on span "Work Orders" at bounding box center [278, 23] width 65 height 14
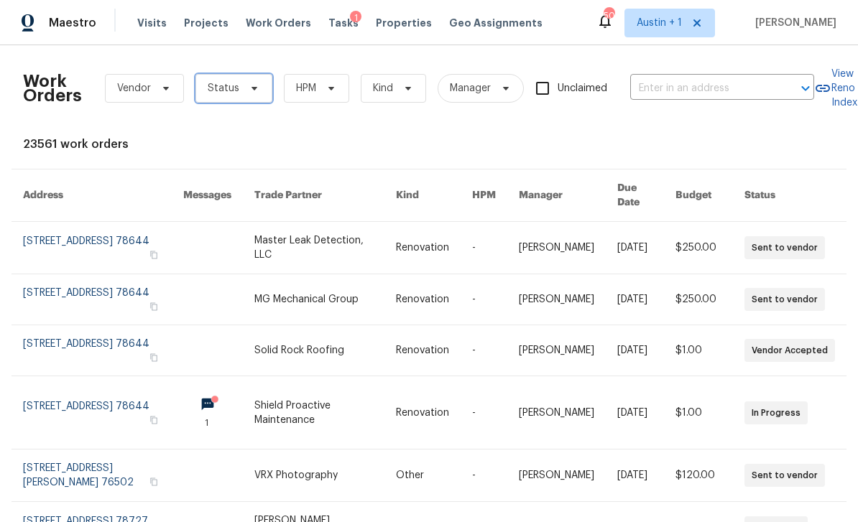
click at [257, 88] on span "Status" at bounding box center [233, 88] width 77 height 29
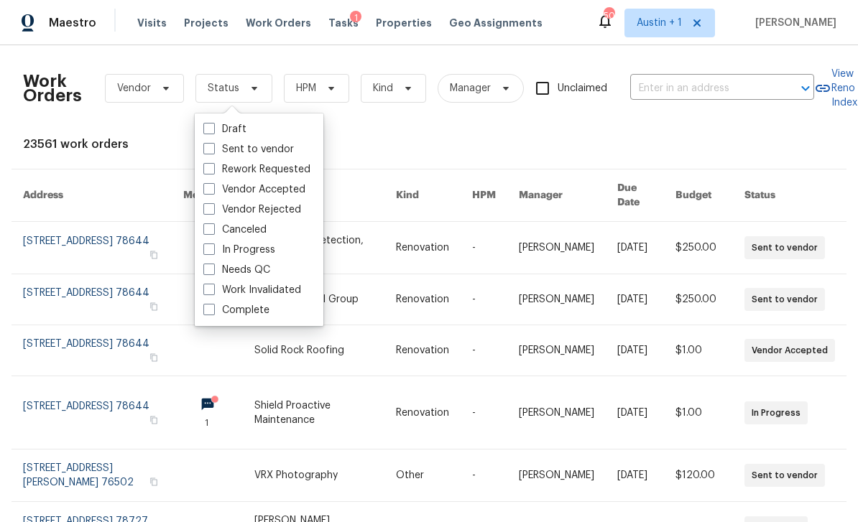
click at [269, 263] on label "Needs QC" at bounding box center [236, 270] width 67 height 14
click at [213, 263] on input "Needs QC" at bounding box center [207, 267] width 9 height 9
checkbox input "true"
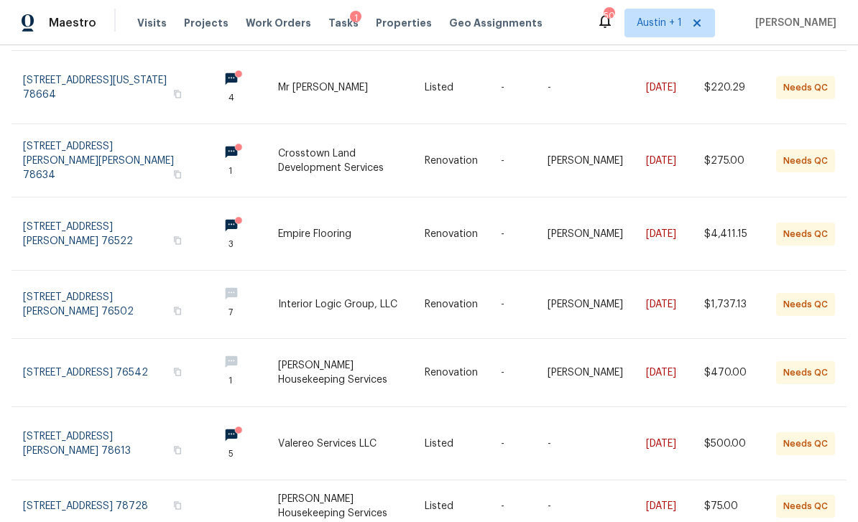
scroll to position [369, 0]
click at [731, 223] on link at bounding box center [740, 234] width 72 height 73
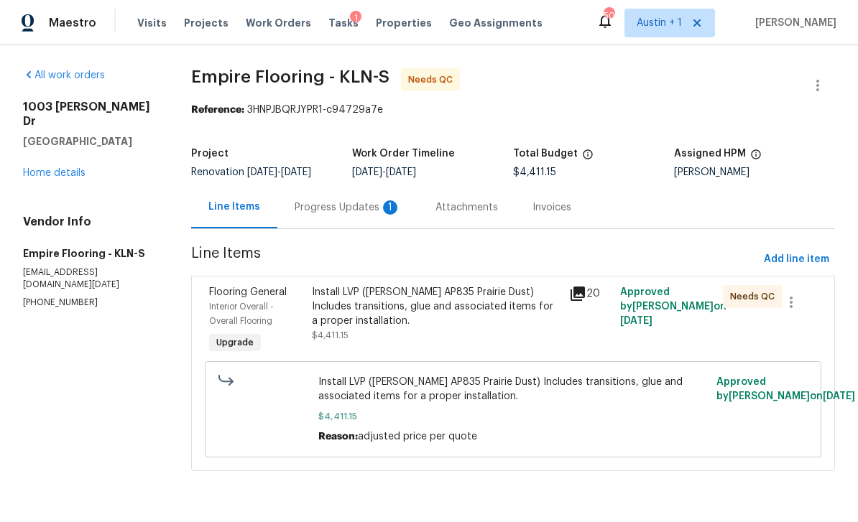
click at [370, 217] on div "Progress Updates 1" at bounding box center [347, 207] width 141 height 42
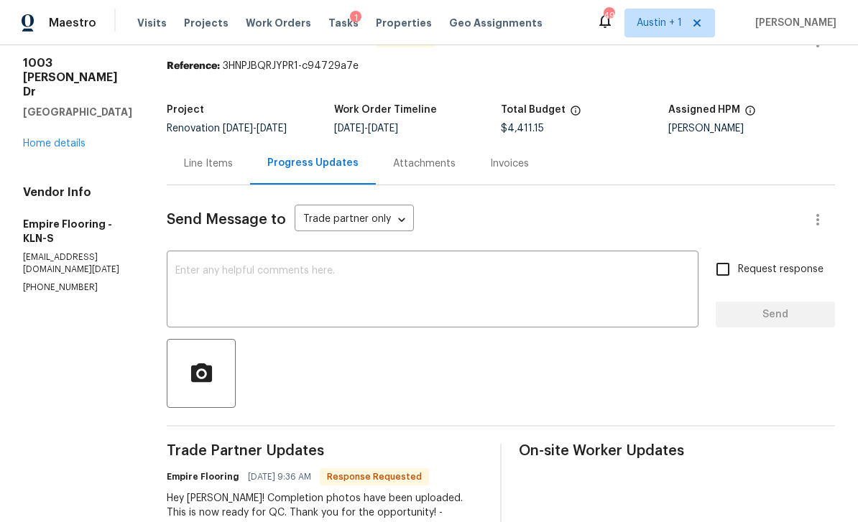
scroll to position [40, 0]
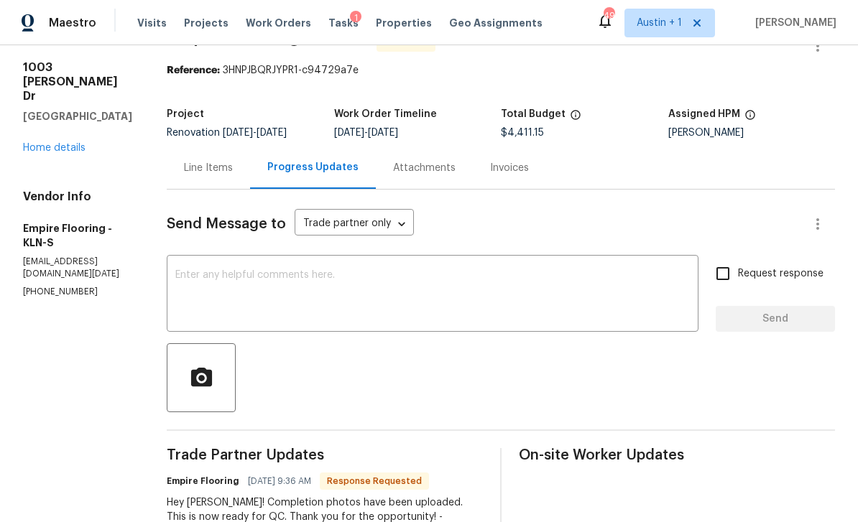
click at [233, 175] on div "Line Items" at bounding box center [208, 168] width 49 height 14
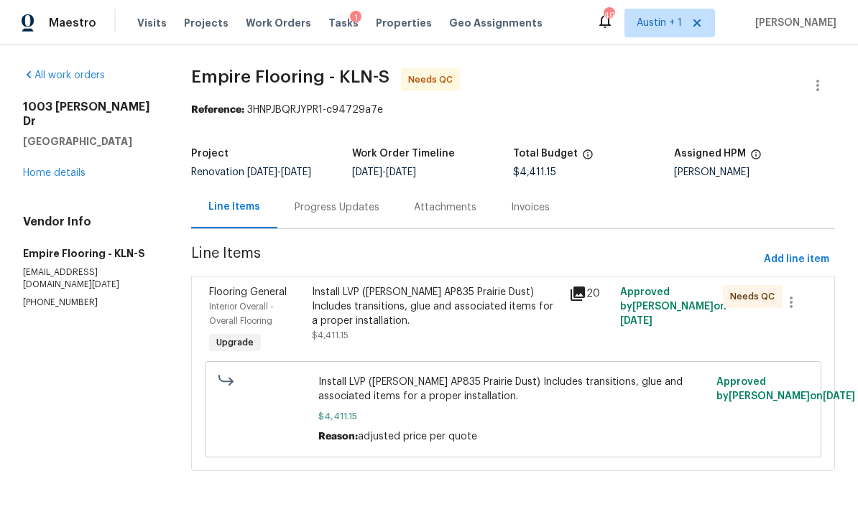
click at [413, 310] on div "Install LVP ([PERSON_NAME] AP835 Prairie Dust) Includes transitions, glue and a…" at bounding box center [436, 306] width 248 height 43
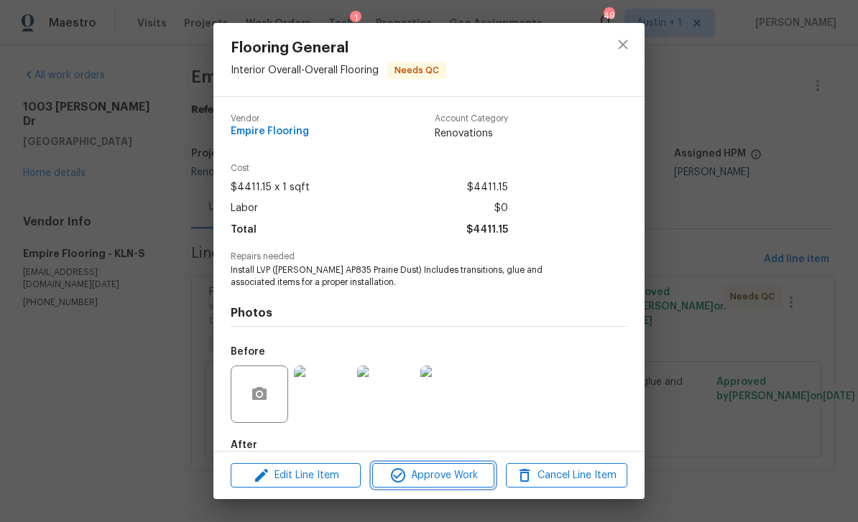
click at [453, 481] on span "Approve Work" at bounding box center [432, 476] width 113 height 18
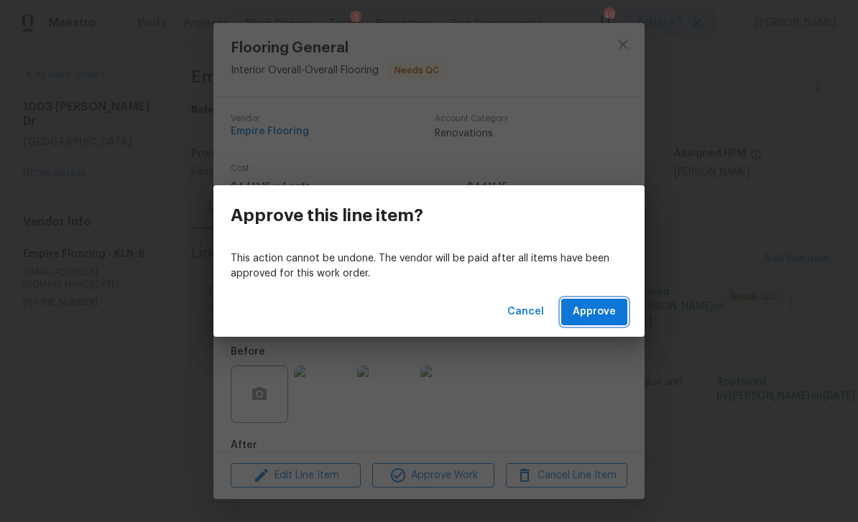
click at [599, 317] on span "Approve" at bounding box center [593, 312] width 43 height 18
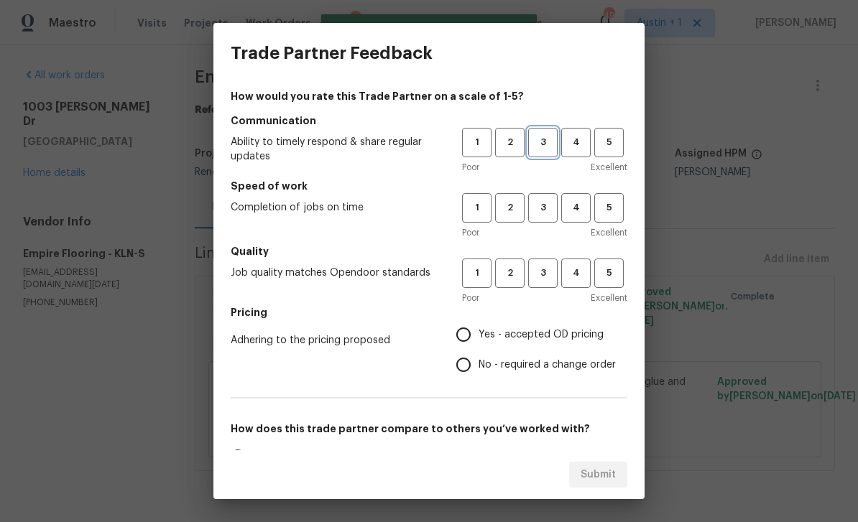
click at [546, 144] on span "3" at bounding box center [542, 142] width 27 height 17
click at [546, 213] on span "3" at bounding box center [542, 208] width 27 height 17
click at [541, 286] on button "3" at bounding box center [542, 273] width 29 height 29
click at [557, 339] on span "Yes - accepted OD pricing" at bounding box center [540, 335] width 125 height 15
click at [478, 339] on input "Yes - accepted OD pricing" at bounding box center [463, 335] width 30 height 30
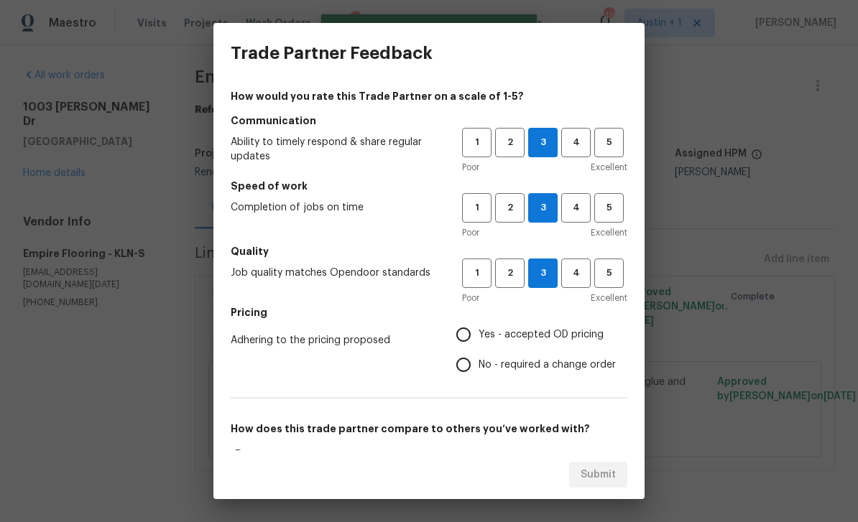
radio input "true"
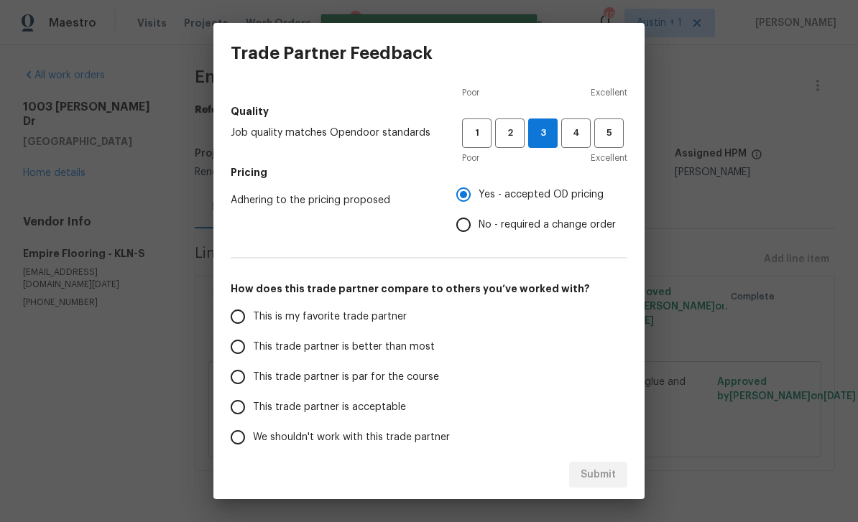
scroll to position [160, 0]
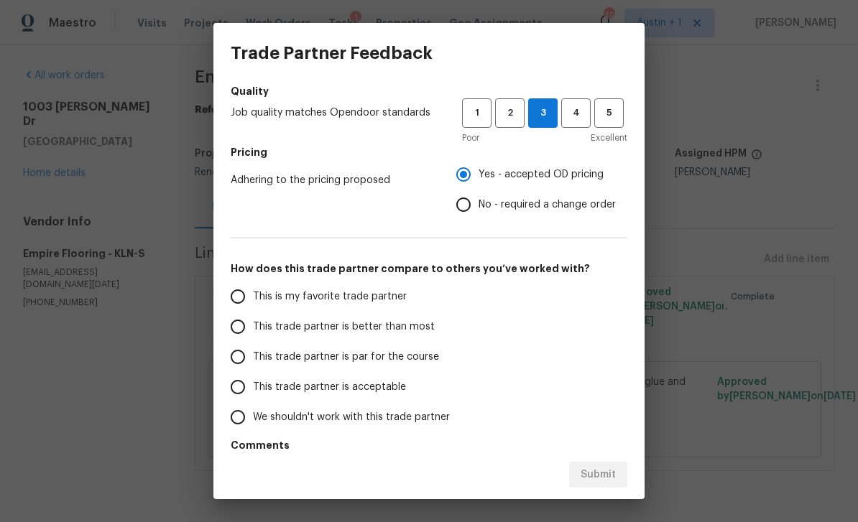
click at [419, 363] on span "This trade partner is par for the course" at bounding box center [346, 357] width 186 height 15
click at [253, 363] on input "This trade partner is par for the course" at bounding box center [238, 357] width 30 height 30
click at [604, 478] on span "Submit" at bounding box center [597, 475] width 35 height 18
radio input "true"
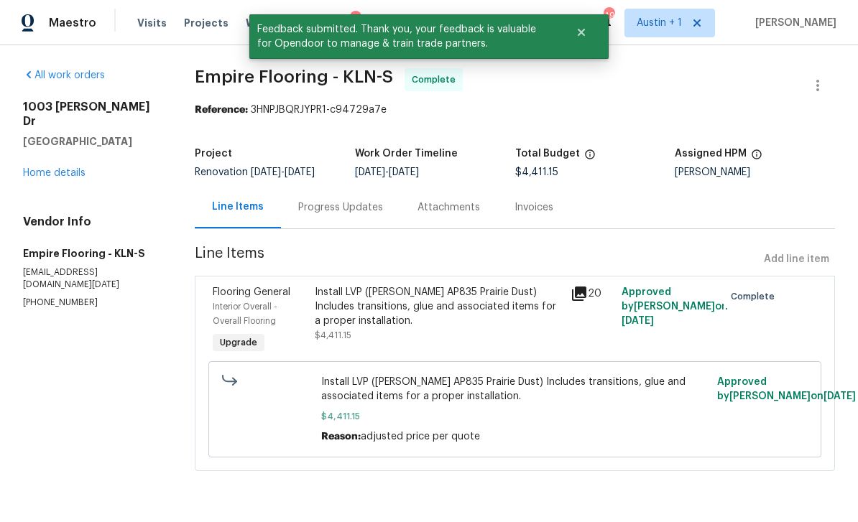
click at [246, 24] on span "Work Orders" at bounding box center [278, 23] width 65 height 14
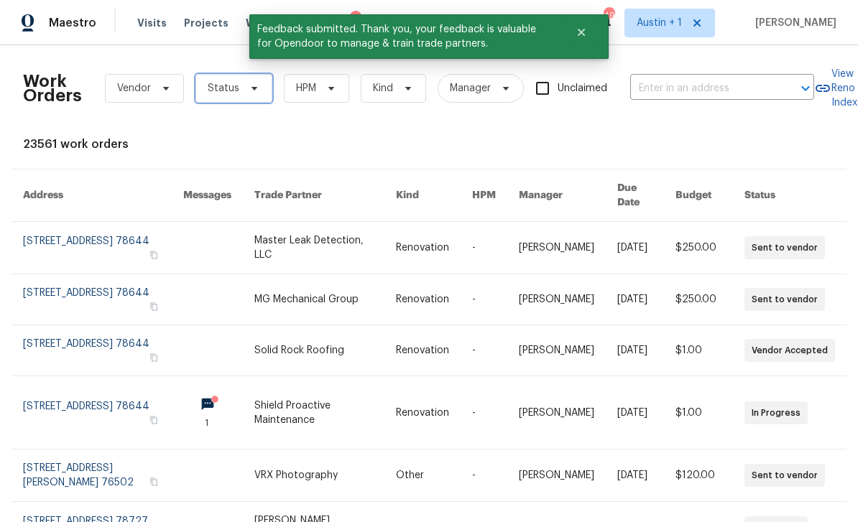
click at [253, 93] on icon at bounding box center [254, 88] width 11 height 11
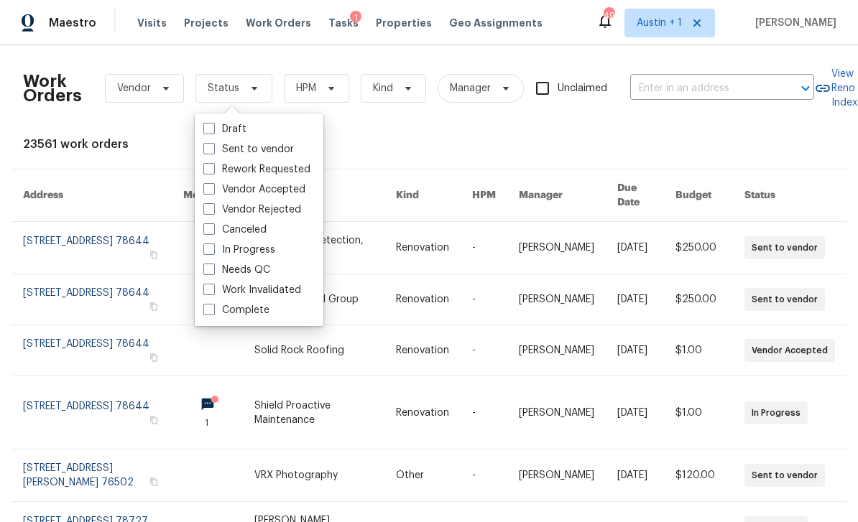
click at [268, 266] on label "Needs QC" at bounding box center [236, 270] width 67 height 14
click at [213, 266] on input "Needs QC" at bounding box center [207, 267] width 9 height 9
checkbox input "true"
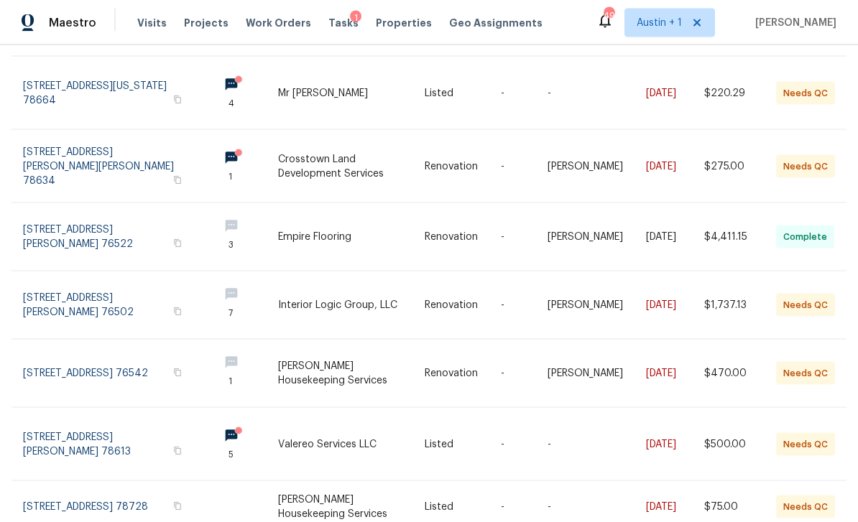
scroll to position [46, 0]
click at [424, 481] on link at bounding box center [351, 507] width 147 height 52
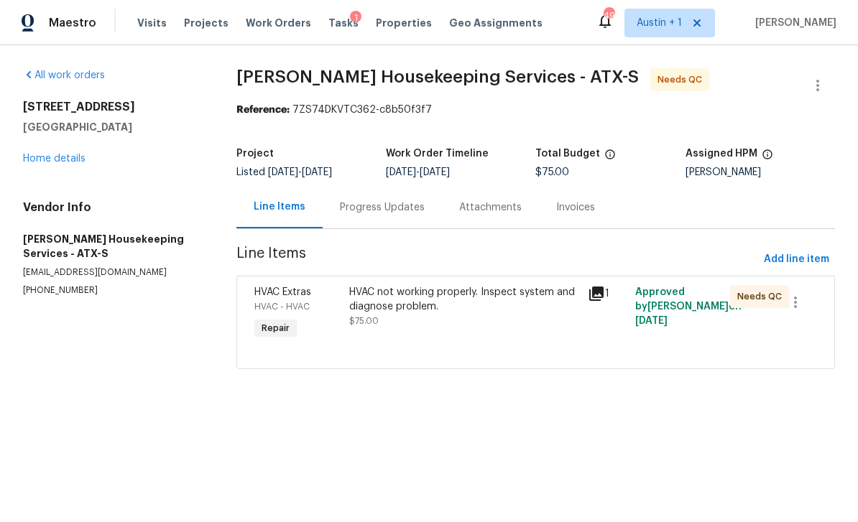
click at [396, 207] on div "Progress Updates" at bounding box center [382, 207] width 85 height 14
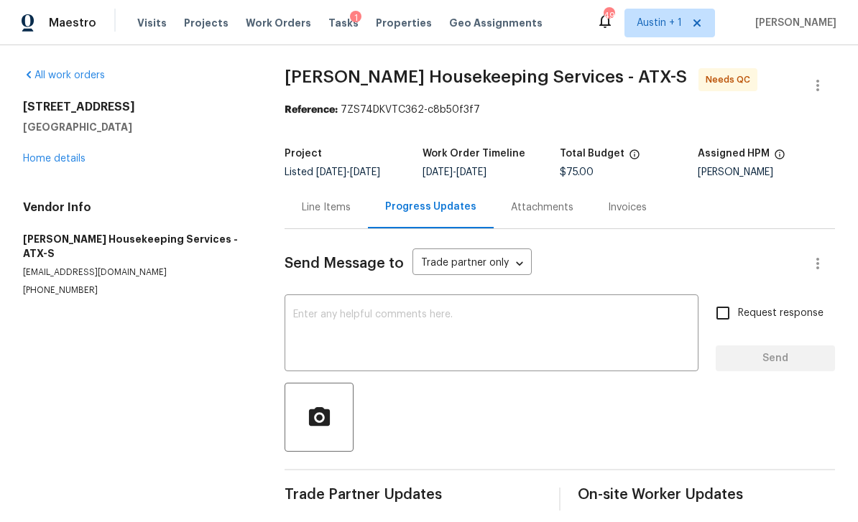
scroll to position [12, 0]
click at [330, 203] on div "Line Items" at bounding box center [326, 207] width 49 height 14
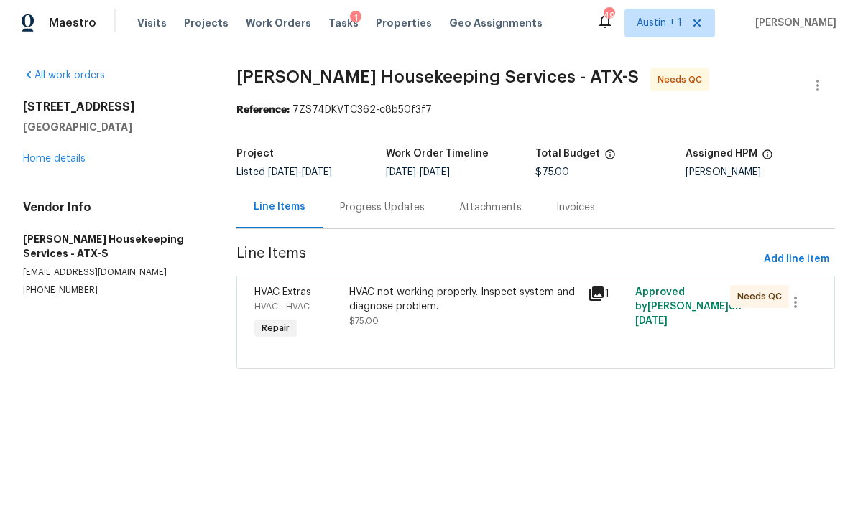
click at [272, 24] on span "Work Orders" at bounding box center [278, 23] width 65 height 14
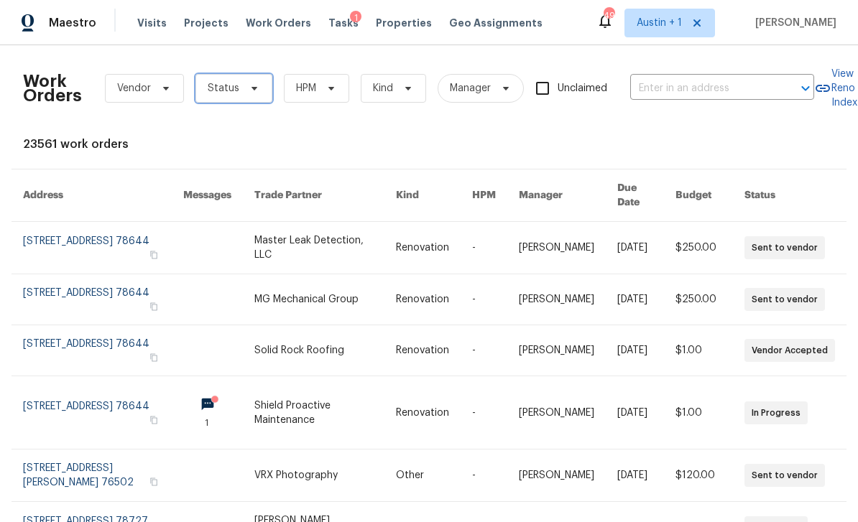
click at [253, 102] on span "Status" at bounding box center [233, 88] width 77 height 29
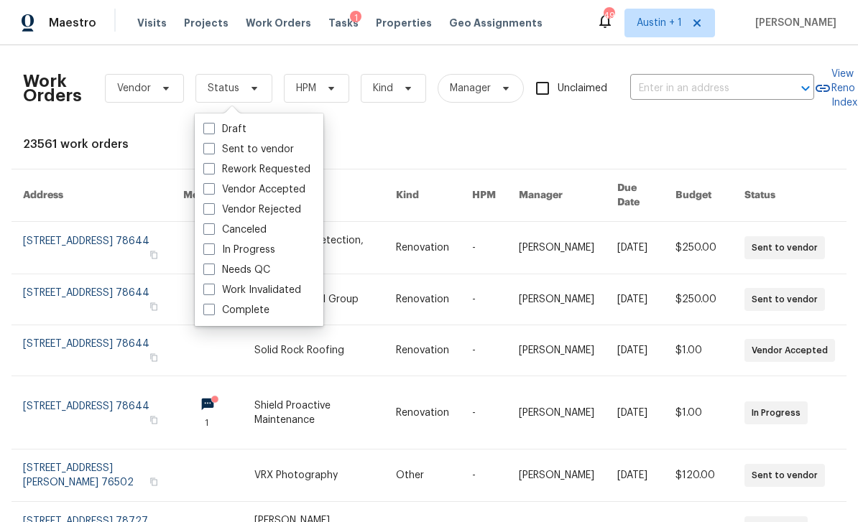
click at [276, 268] on div "Needs QC" at bounding box center [259, 270] width 120 height 20
click at [216, 277] on label "Needs QC" at bounding box center [236, 270] width 67 height 14
click at [213, 272] on input "Needs QC" at bounding box center [207, 267] width 9 height 9
checkbox input "true"
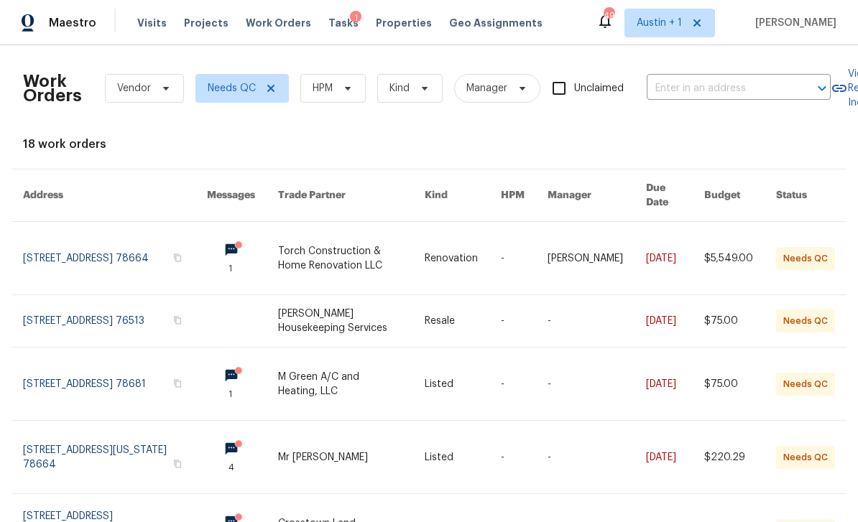
click at [695, 245] on link at bounding box center [675, 258] width 58 height 73
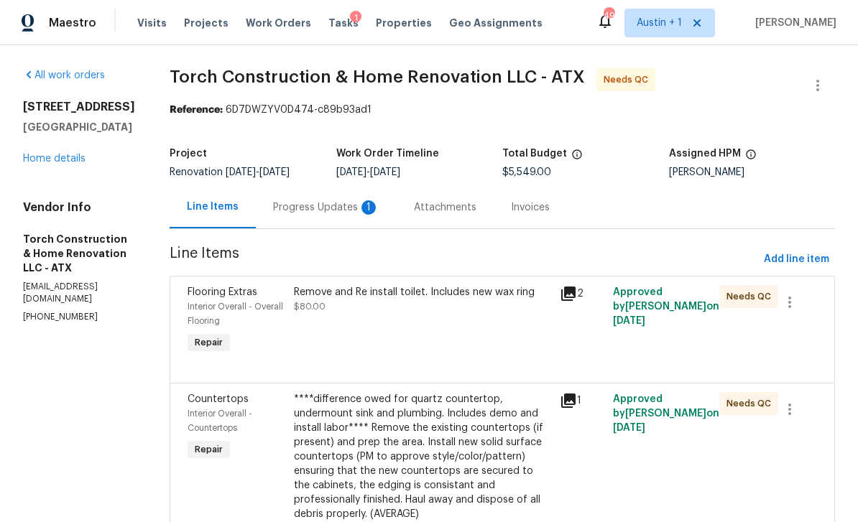
click at [371, 215] on div "Progress Updates 1" at bounding box center [326, 207] width 141 height 42
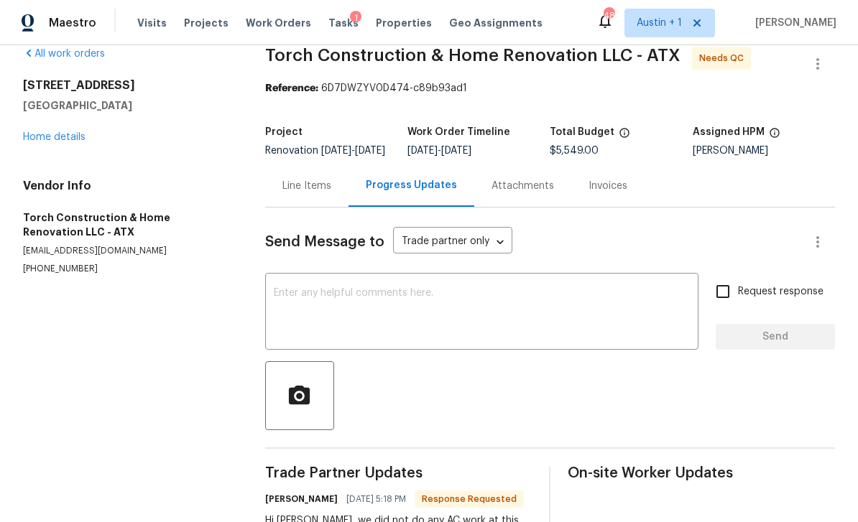
scroll to position [14, 0]
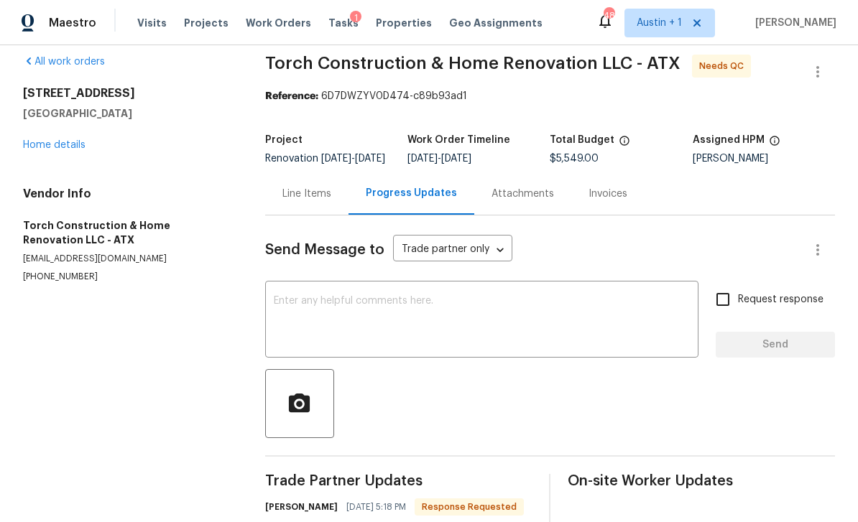
click at [325, 201] on div "Line Items" at bounding box center [306, 194] width 49 height 14
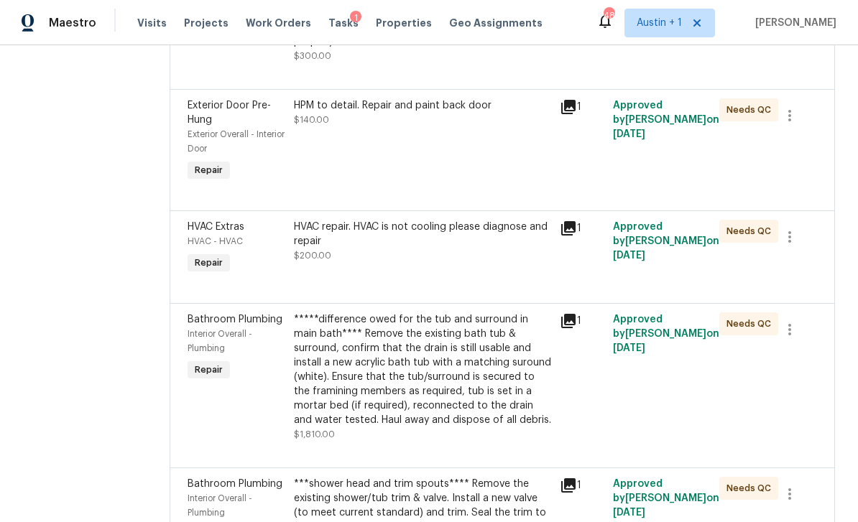
scroll to position [624, 0]
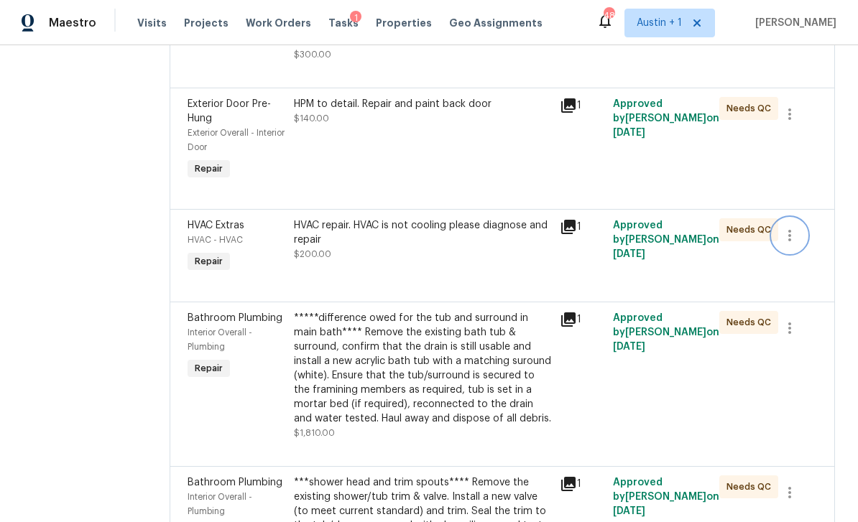
click at [791, 241] on icon "button" at bounding box center [789, 235] width 3 height 11
click at [799, 240] on li "Cancel" at bounding box center [801, 240] width 55 height 24
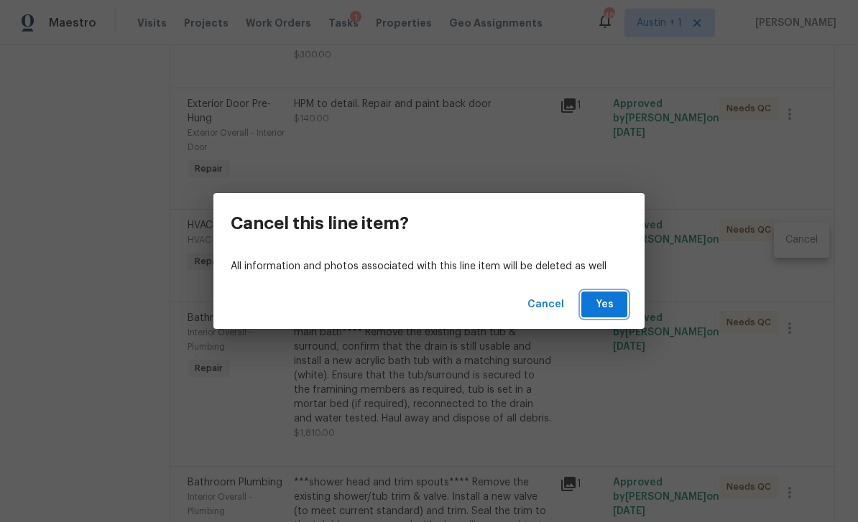
click at [603, 302] on span "Yes" at bounding box center [604, 305] width 23 height 18
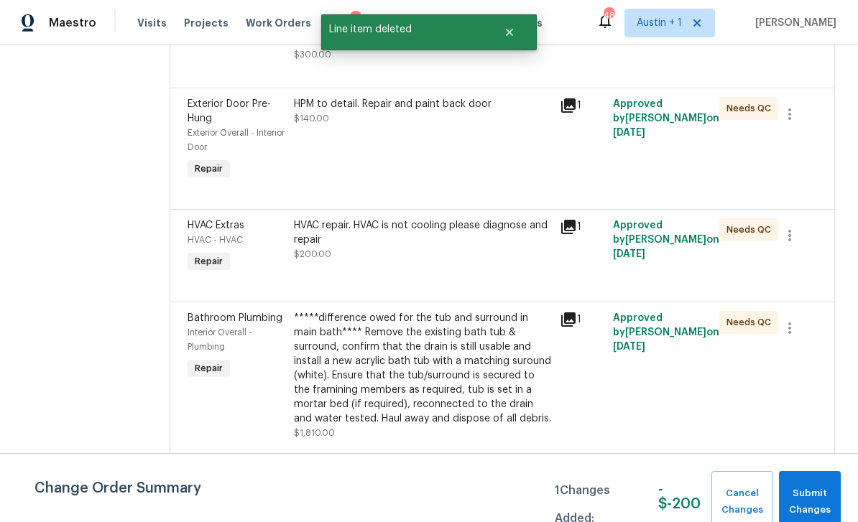
scroll to position [0, 0]
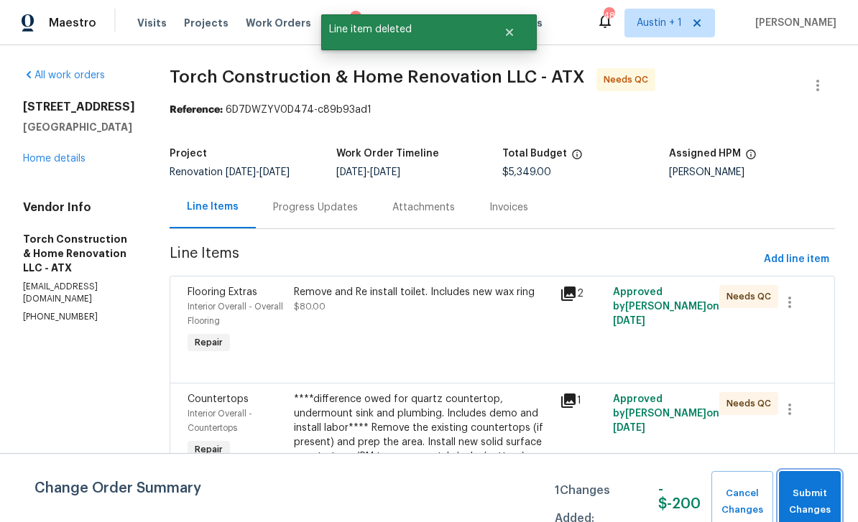
click at [807, 488] on span "Submit Changes" at bounding box center [809, 502] width 47 height 33
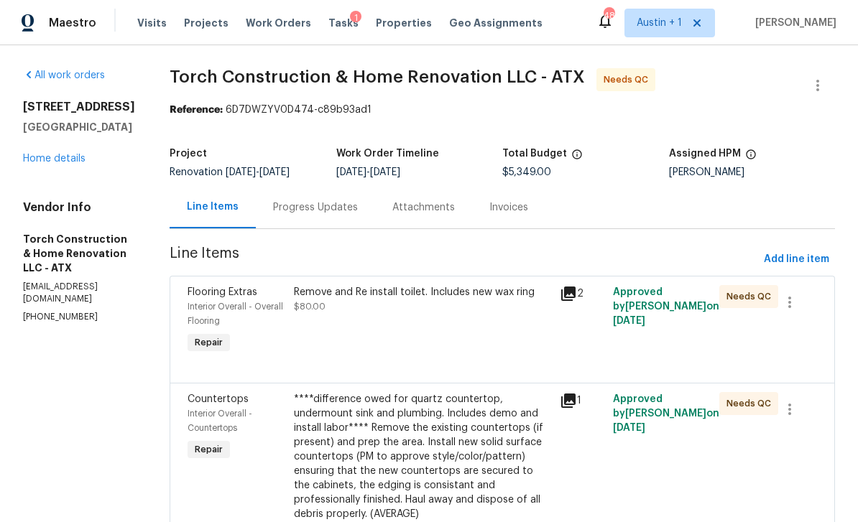
click at [456, 307] on div "Remove and Re install toilet. Includes new wax ring $80.00" at bounding box center [422, 299] width 257 height 29
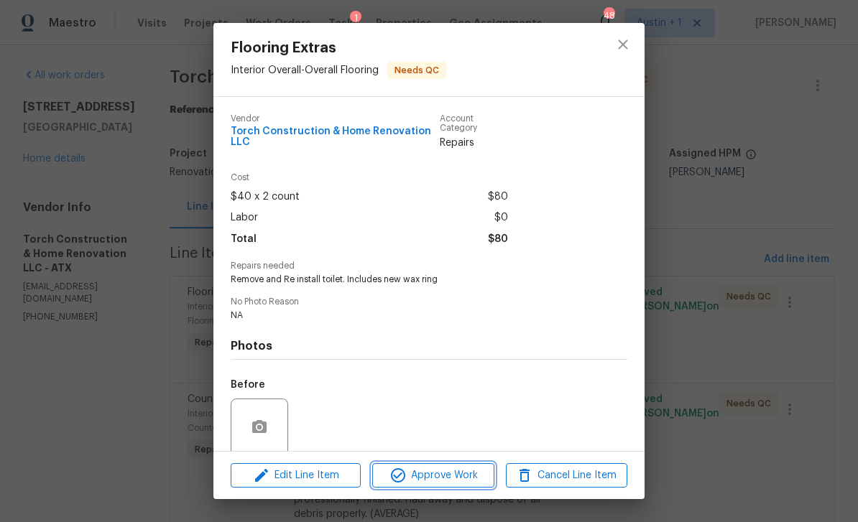
click at [435, 475] on span "Approve Work" at bounding box center [432, 476] width 113 height 18
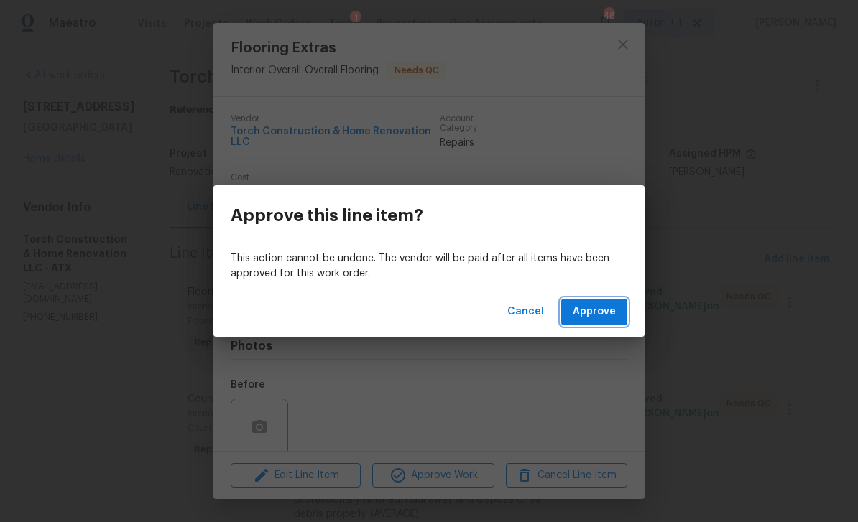
click at [606, 312] on span "Approve" at bounding box center [593, 312] width 43 height 18
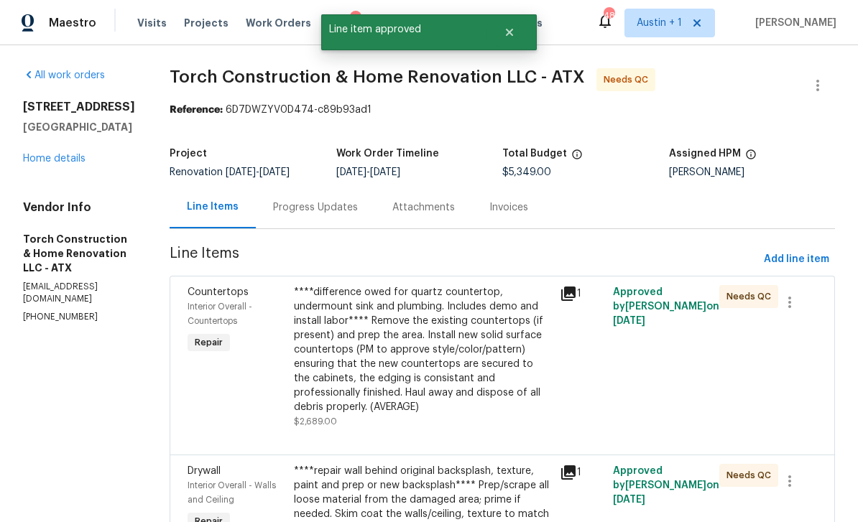
click at [498, 343] on div "****difference owed for quartz countertop, undermount sink and plumbing. Includ…" at bounding box center [422, 349] width 257 height 129
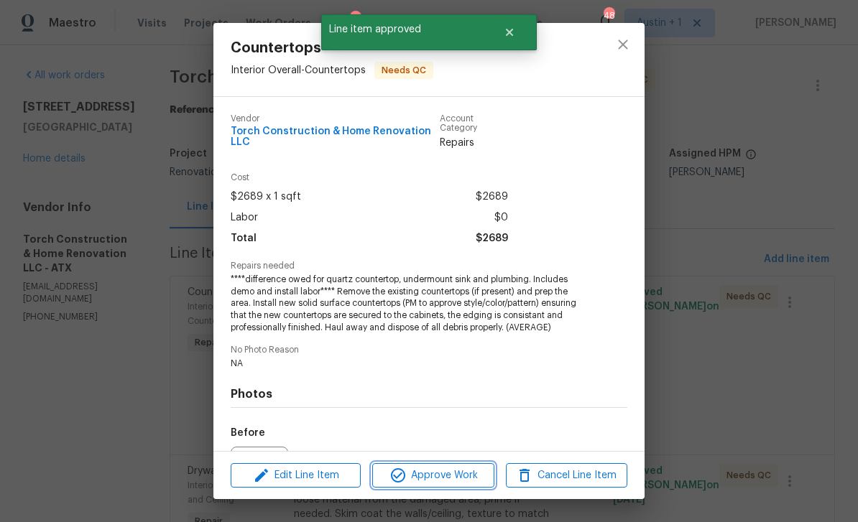
click at [454, 479] on span "Approve Work" at bounding box center [432, 476] width 113 height 18
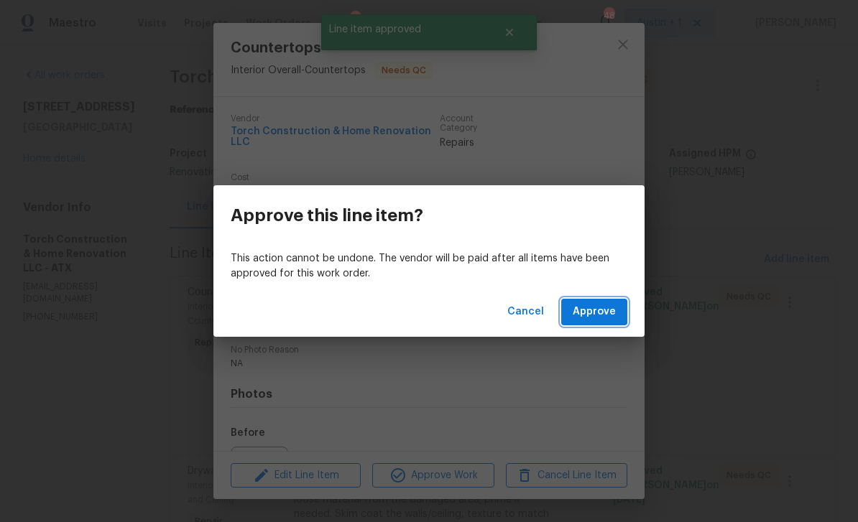
click at [607, 317] on span "Approve" at bounding box center [593, 312] width 43 height 18
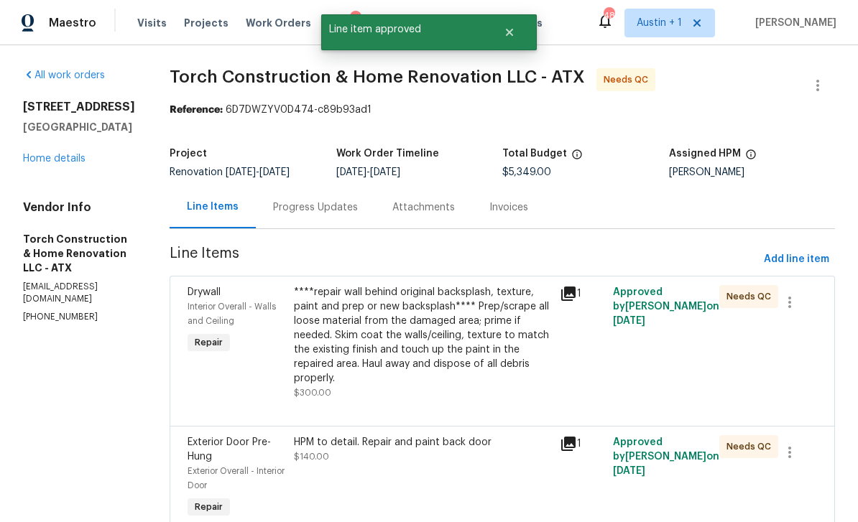
click at [491, 343] on div "****repair wall behind original backsplash, texture, paint and prep or new back…" at bounding box center [422, 335] width 257 height 101
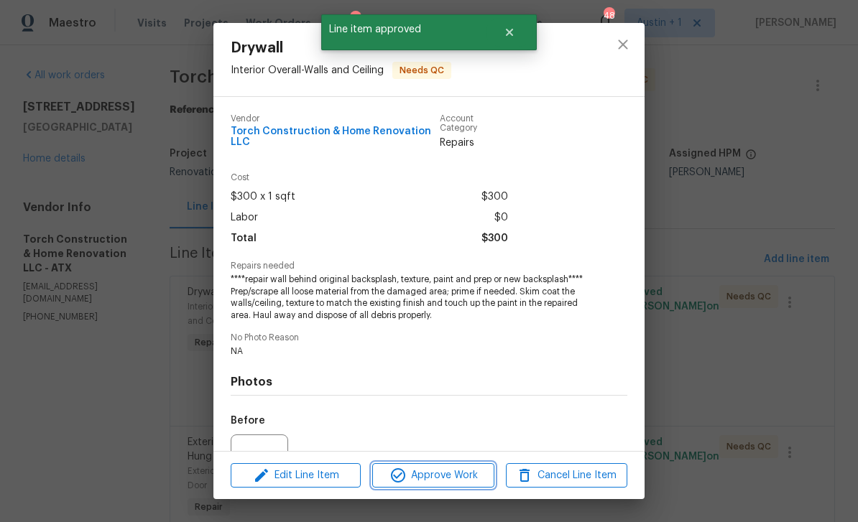
click at [455, 479] on span "Approve Work" at bounding box center [432, 476] width 113 height 18
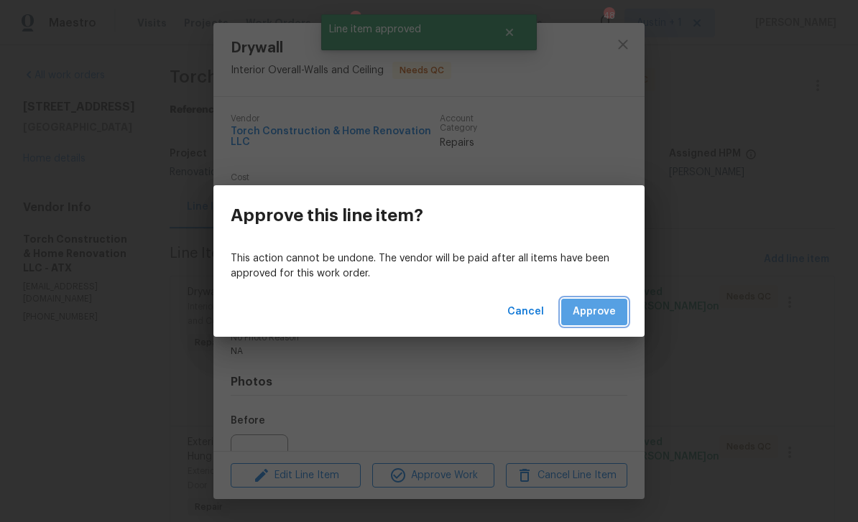
click at [601, 319] on span "Approve" at bounding box center [593, 312] width 43 height 18
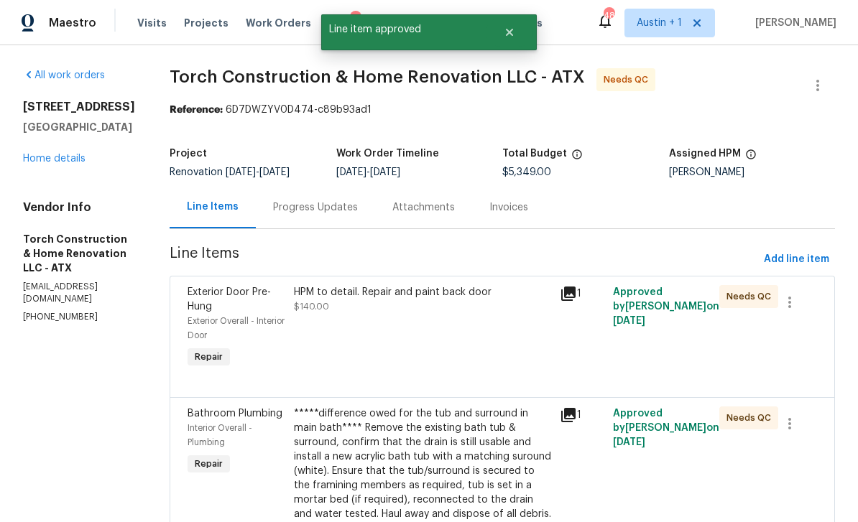
click at [504, 345] on div "HPM to detail. Repair and paint back door $140.00" at bounding box center [422, 328] width 266 height 95
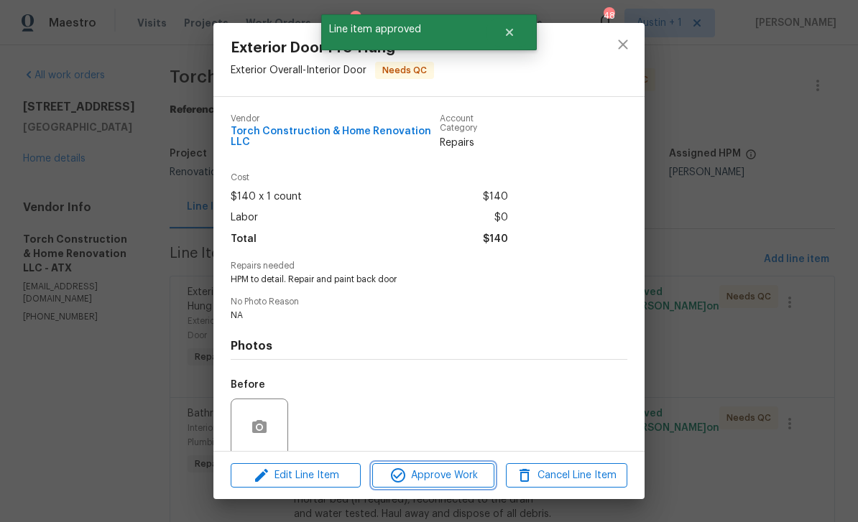
click at [448, 480] on span "Approve Work" at bounding box center [432, 476] width 113 height 18
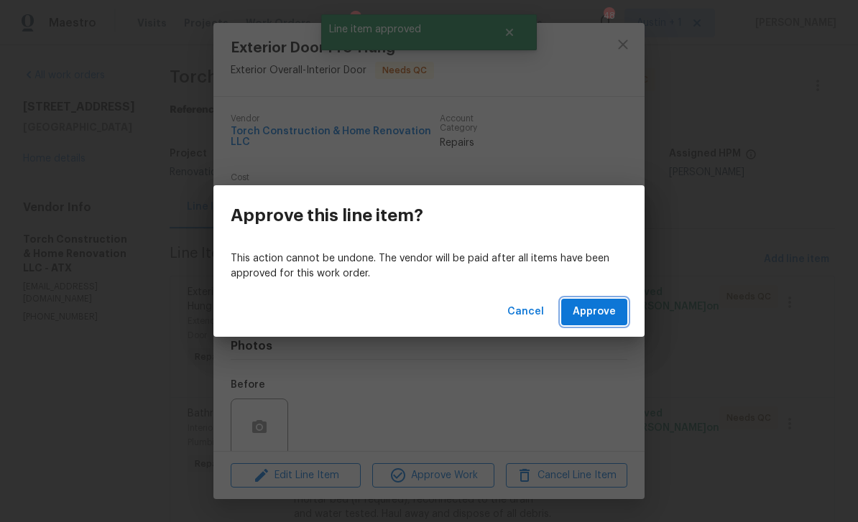
click at [603, 312] on span "Approve" at bounding box center [593, 312] width 43 height 18
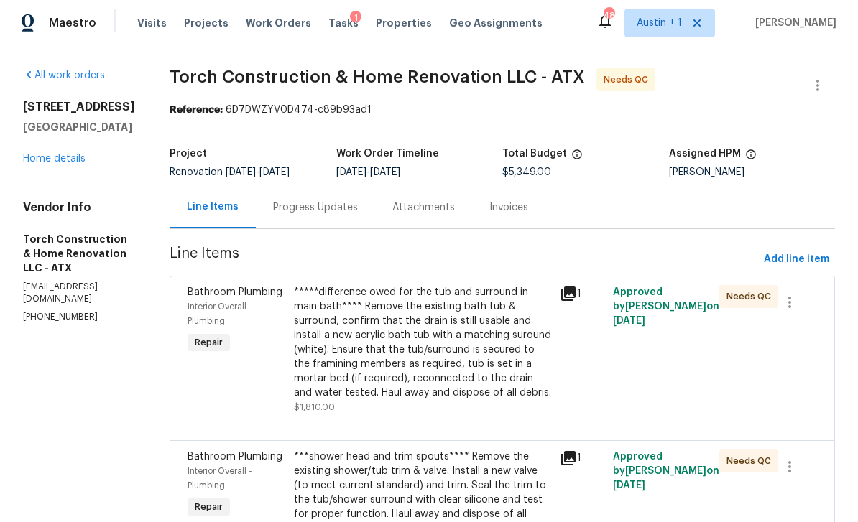
click at [74, 160] on link "Home details" at bounding box center [54, 159] width 62 height 10
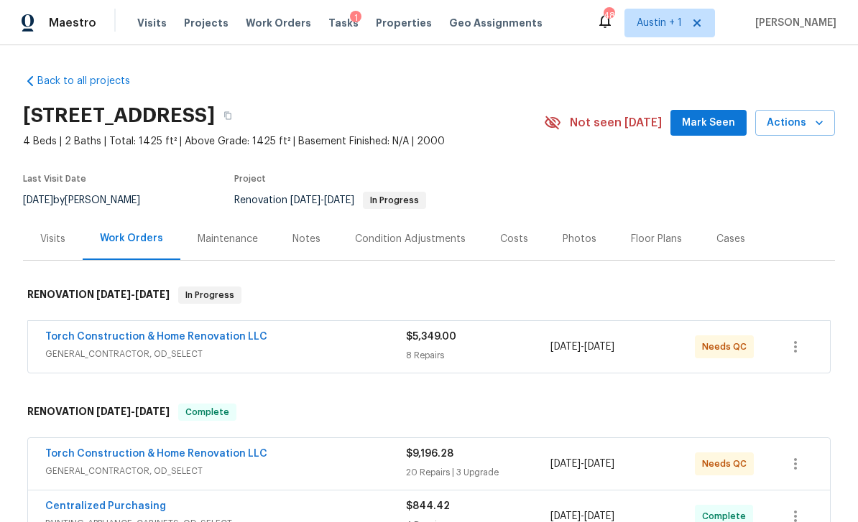
click at [508, 247] on div "Costs" at bounding box center [514, 239] width 62 height 42
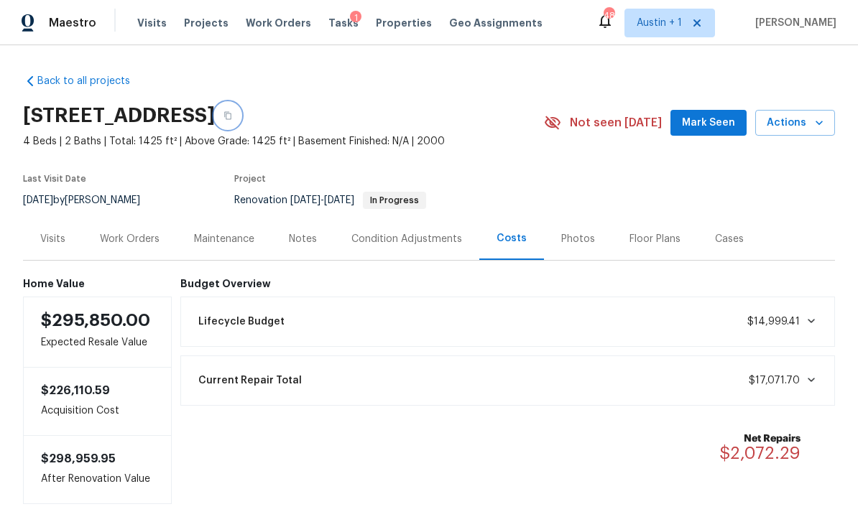
click at [241, 124] on button "button" at bounding box center [228, 116] width 26 height 26
click at [694, 129] on span "Mark Seen" at bounding box center [708, 123] width 53 height 18
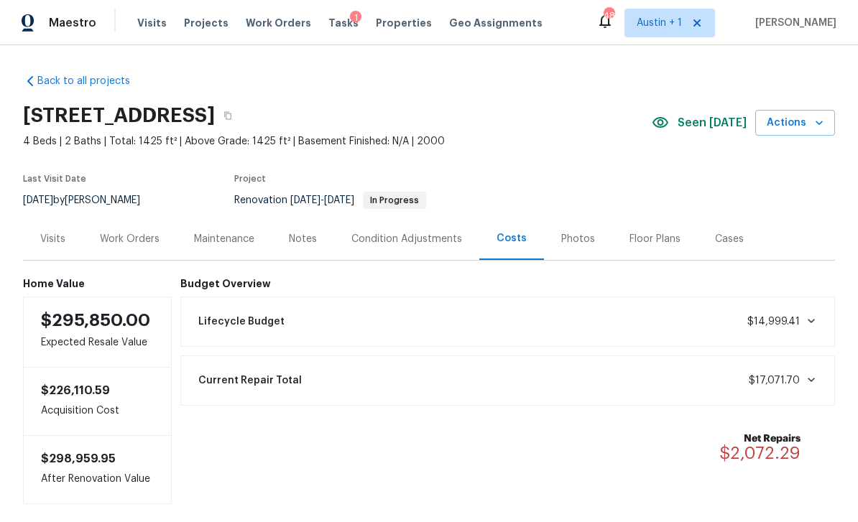
click at [302, 246] on div "Notes" at bounding box center [303, 239] width 62 height 42
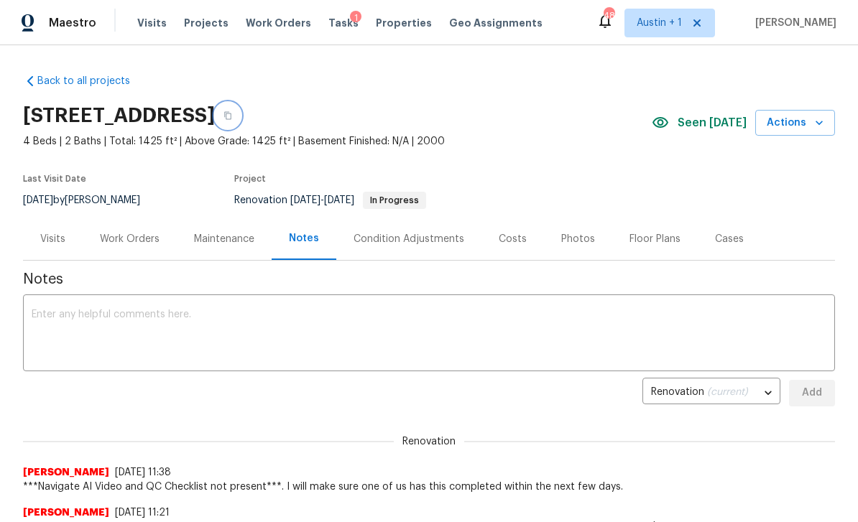
click at [241, 127] on button "button" at bounding box center [228, 116] width 26 height 26
click at [518, 246] on div "Costs" at bounding box center [513, 239] width 28 height 14
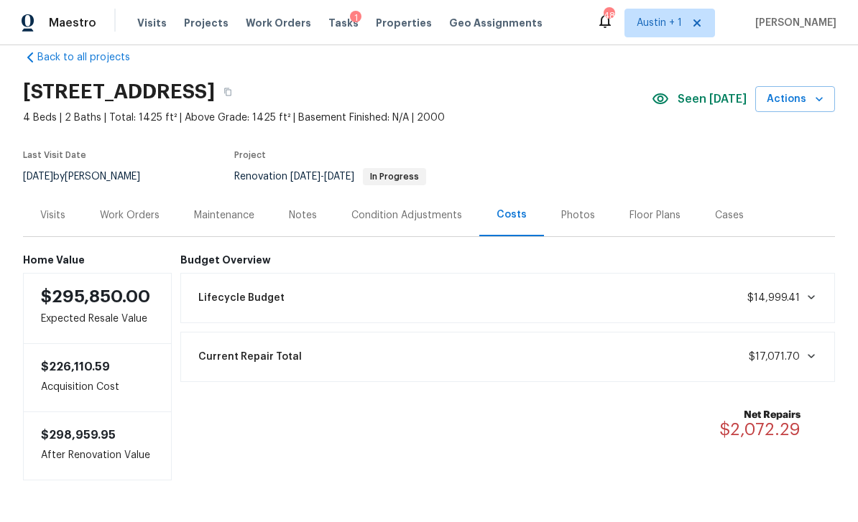
scroll to position [24, 0]
click at [307, 218] on div "Notes" at bounding box center [303, 215] width 28 height 14
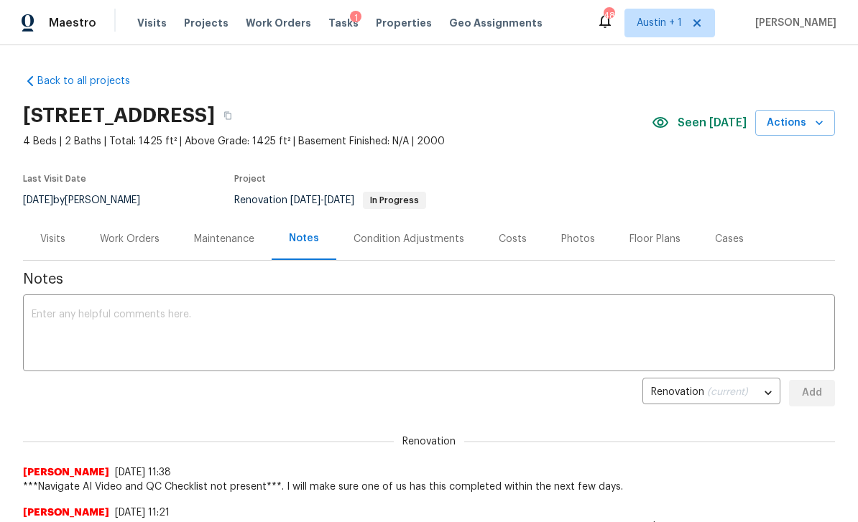
click at [158, 246] on div "Work Orders" at bounding box center [130, 239] width 60 height 14
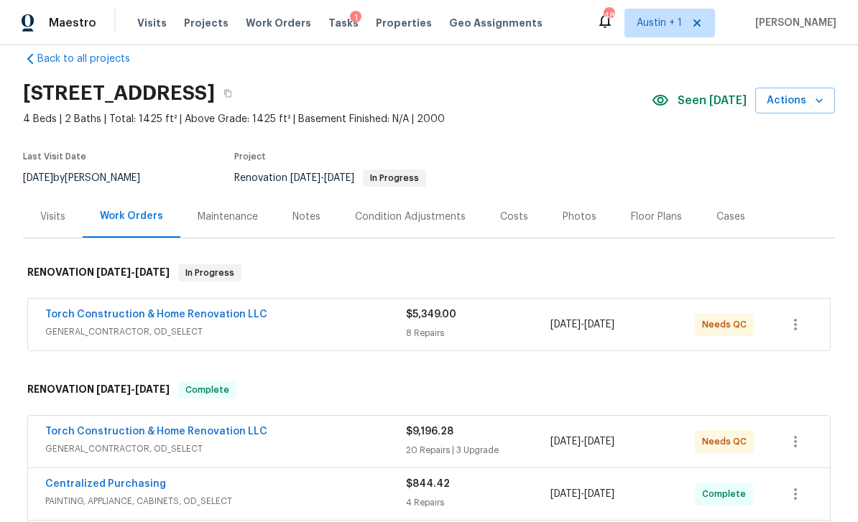
scroll to position [9, 0]
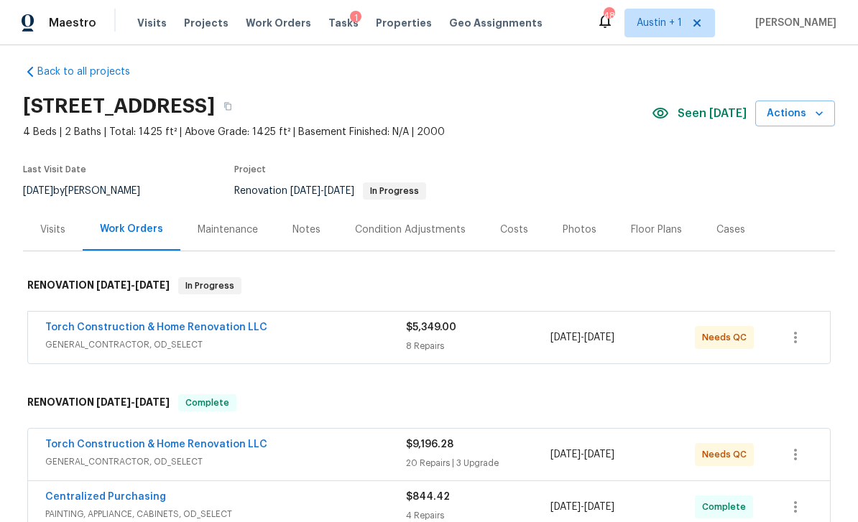
click at [517, 228] on div "Costs" at bounding box center [514, 230] width 28 height 14
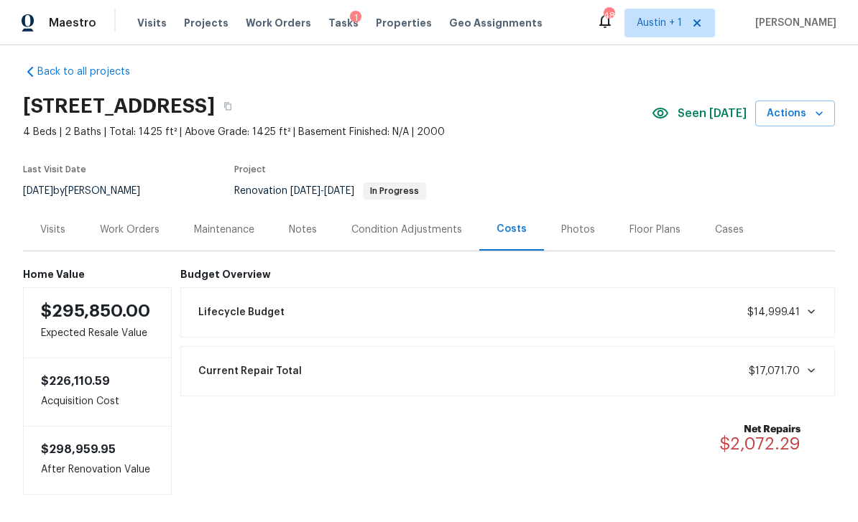
click at [350, 11] on div "1" at bounding box center [355, 18] width 11 height 14
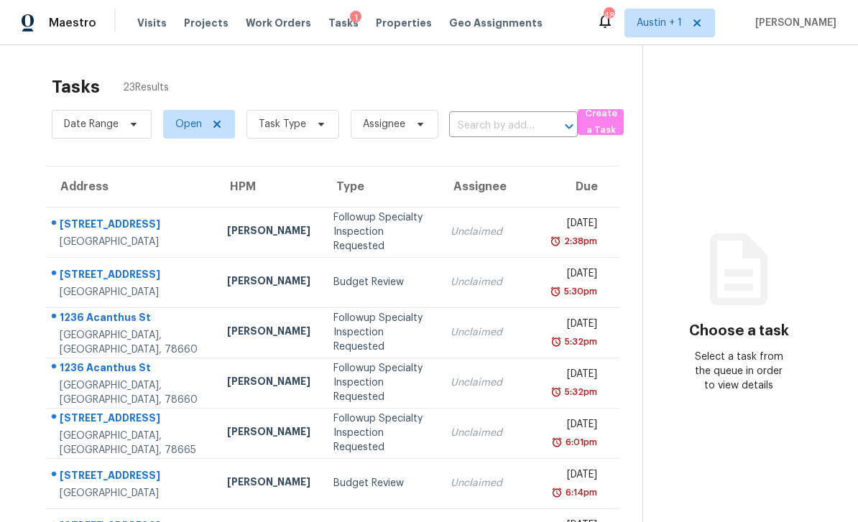
click at [277, 22] on span "Work Orders" at bounding box center [278, 23] width 65 height 14
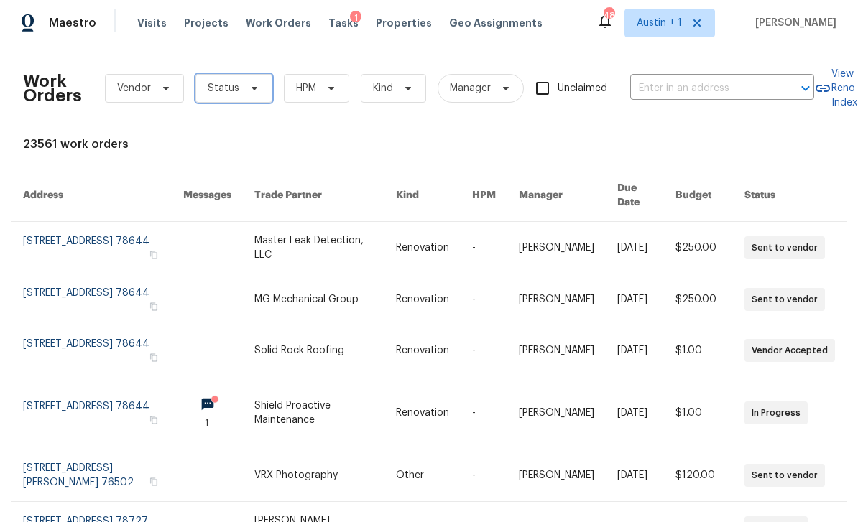
click at [249, 86] on icon at bounding box center [254, 88] width 11 height 11
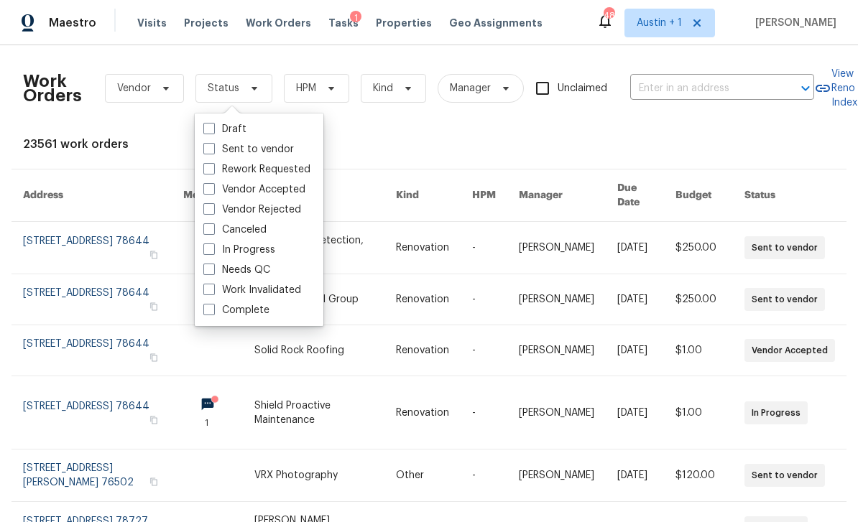
click at [269, 269] on label "Needs QC" at bounding box center [236, 270] width 67 height 14
click at [213, 269] on input "Needs QC" at bounding box center [207, 267] width 9 height 9
checkbox input "true"
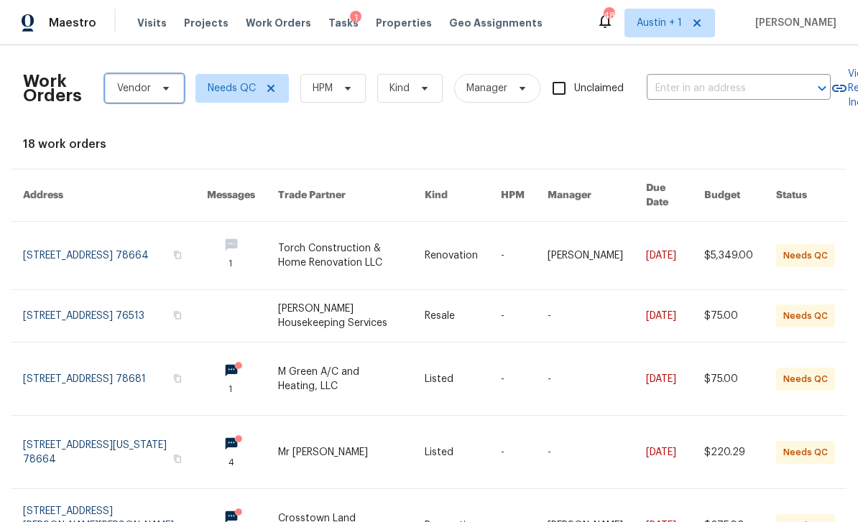
click at [170, 92] on icon at bounding box center [165, 88] width 11 height 11
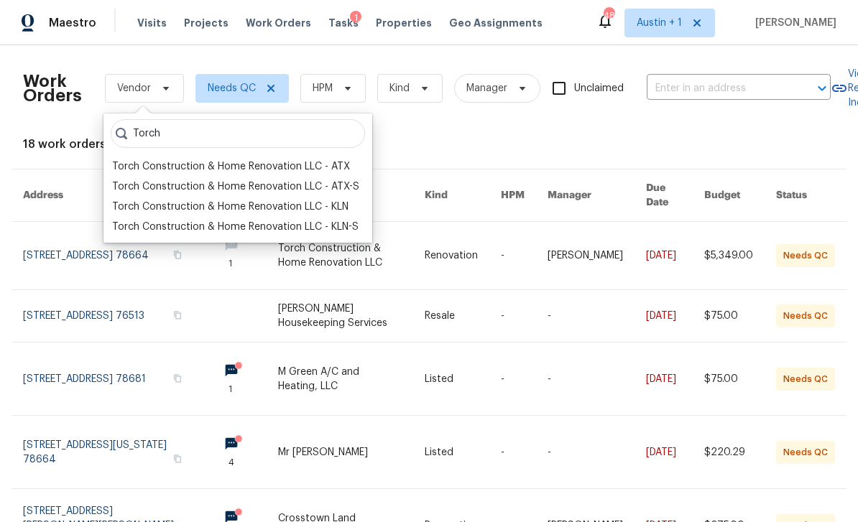
type input "Torch"
click at [320, 167] on div "Torch Construction & Home Renovation LLC - ATX" at bounding box center [231, 166] width 238 height 14
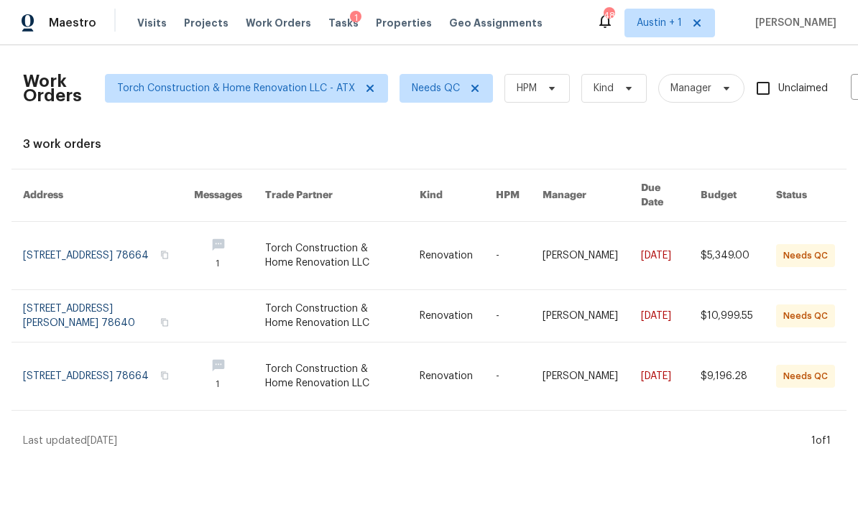
click at [713, 311] on link at bounding box center [737, 316] width 75 height 52
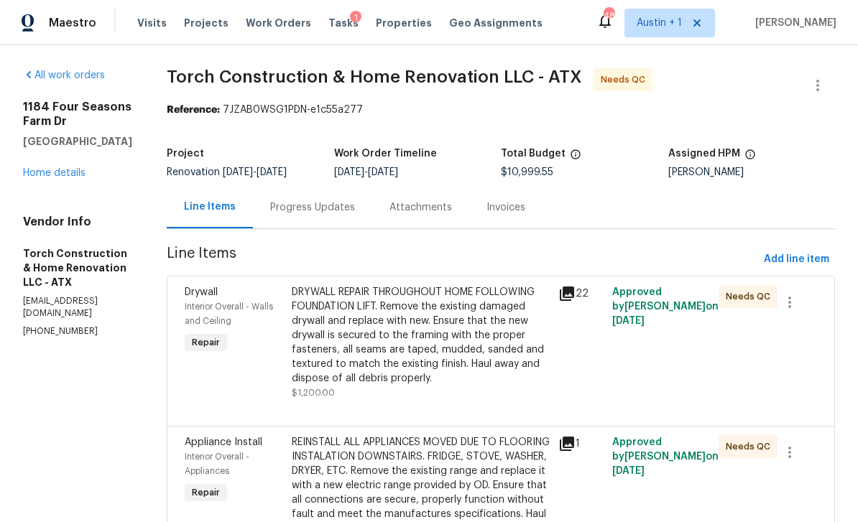
click at [61, 176] on link "Home details" at bounding box center [54, 173] width 62 height 10
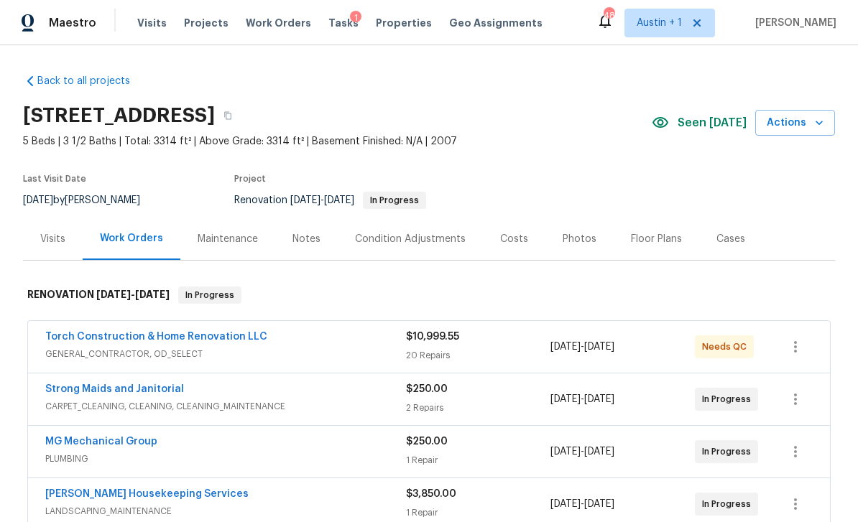
click at [516, 250] on div "Costs" at bounding box center [514, 239] width 62 height 42
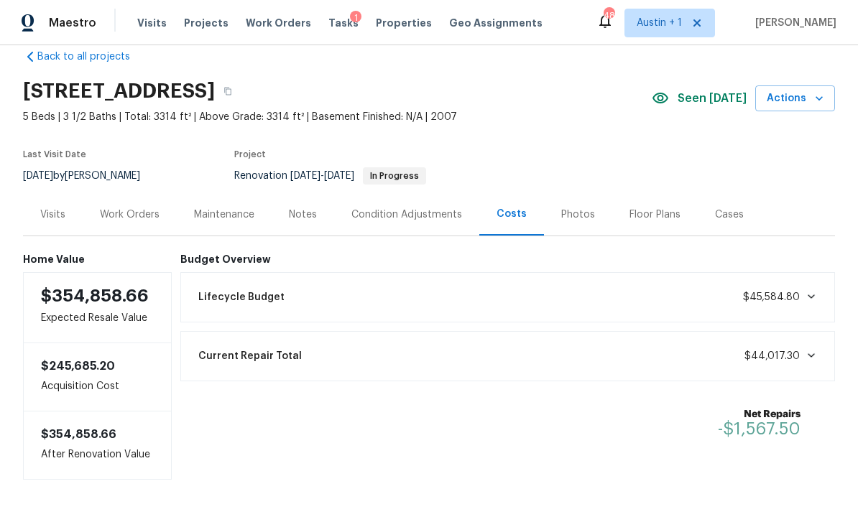
scroll to position [24, 0]
click at [145, 226] on div "Work Orders" at bounding box center [130, 215] width 94 height 42
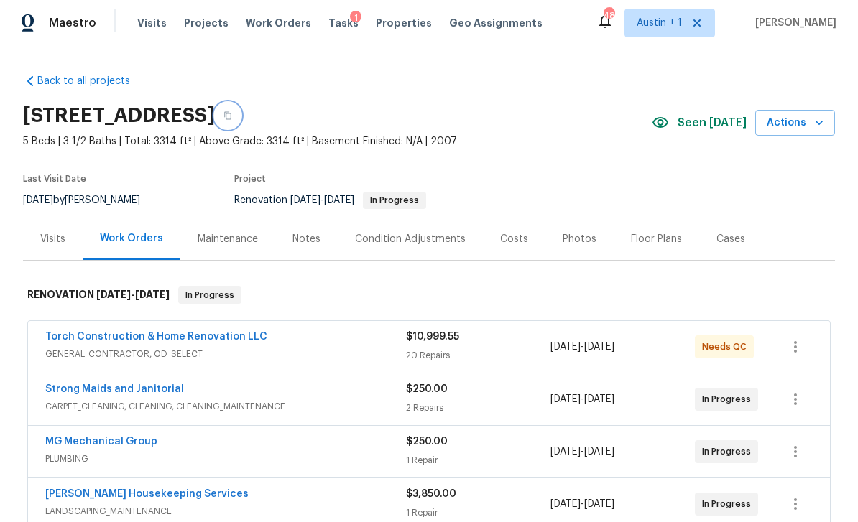
click at [241, 116] on button "button" at bounding box center [228, 116] width 26 height 26
